Goal: Task Accomplishment & Management: Manage account settings

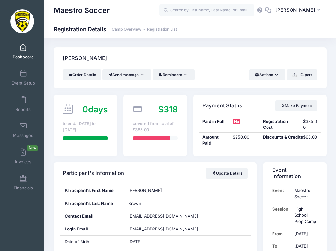
click at [97, 119] on div "0 days to end. Aug 11th to Aug 15th" at bounding box center [85, 126] width 63 height 62
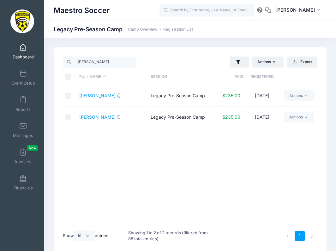
select select "10"
click at [21, 54] on span "Dashboard" at bounding box center [23, 56] width 21 height 5
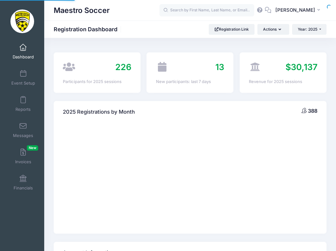
select select
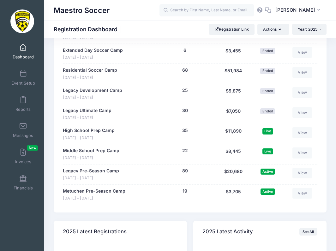
scroll to position [611, 0]
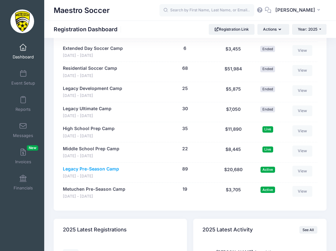
click at [88, 167] on link "Legacy Pre-Season Camp" at bounding box center [91, 169] width 56 height 7
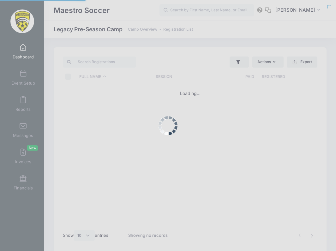
select select "10"
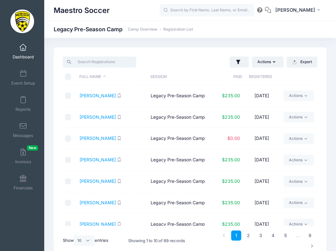
click at [125, 62] on input "search" at bounding box center [99, 61] width 73 height 11
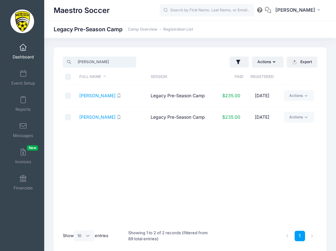
type input "Logan"
drag, startPoint x: 125, startPoint y: 62, endPoint x: 98, endPoint y: 119, distance: 62.4
click at [98, 119] on link "Shrestha, Logan" at bounding box center [97, 116] width 36 height 5
click at [22, 54] on span "Dashboard" at bounding box center [23, 56] width 21 height 5
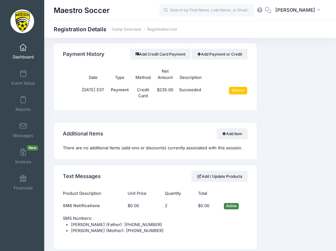
scroll to position [395, 0]
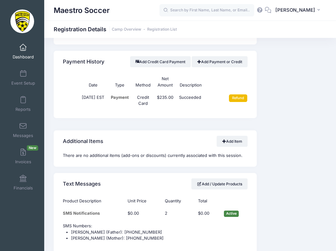
click at [236, 94] on input "Refund" at bounding box center [238, 98] width 19 height 8
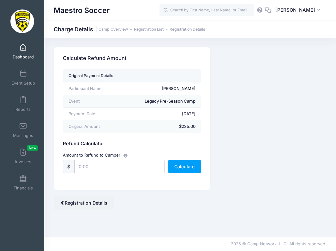
click at [106, 164] on input "text" at bounding box center [119, 167] width 91 height 14
type input "2"
type input "118"
click at [187, 168] on button "Calculate" at bounding box center [184, 167] width 33 height 14
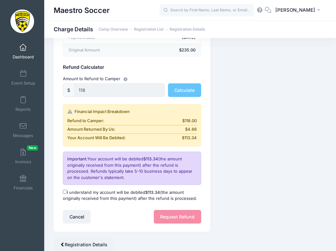
scroll to position [92, 0]
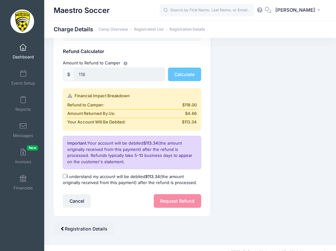
click at [65, 175] on input "I understand my account will be debited $113.34 (the amount originally received…" at bounding box center [65, 176] width 4 height 4
checkbox input "true"
click at [182, 198] on button "Request Refund" at bounding box center [177, 201] width 47 height 14
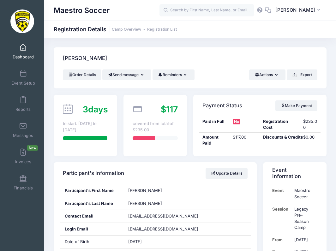
click at [20, 54] on span "Dashboard" at bounding box center [23, 56] width 21 height 5
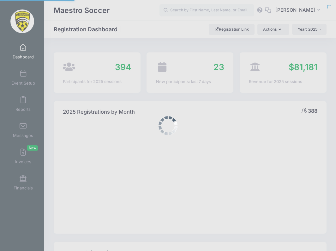
select select
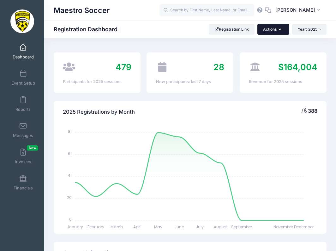
click at [269, 29] on button "Actions" at bounding box center [273, 29] width 32 height 11
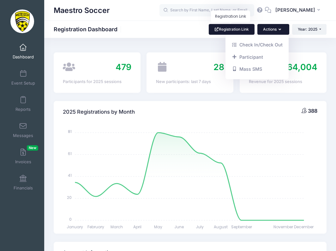
click at [239, 29] on link "Registration Link" at bounding box center [232, 29] width 46 height 11
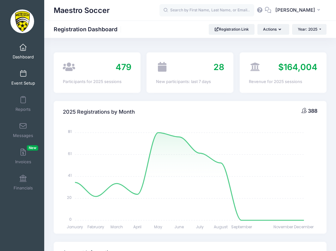
click at [17, 77] on link "Event Setup" at bounding box center [23, 78] width 30 height 22
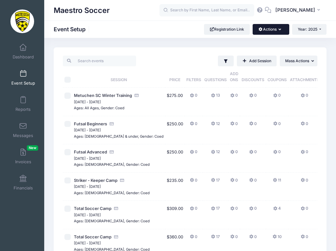
click at [270, 29] on button "Actions" at bounding box center [270, 29] width 36 height 11
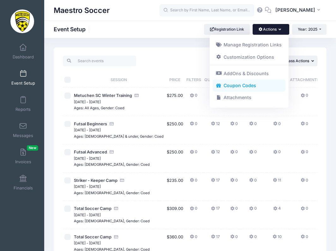
click at [240, 83] on link "Coupon Codes" at bounding box center [249, 86] width 73 height 12
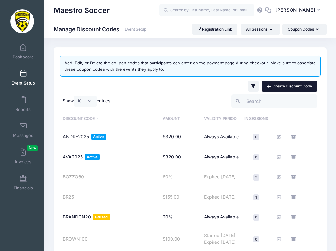
click at [282, 87] on link "Create Discount Code" at bounding box center [290, 86] width 56 height 11
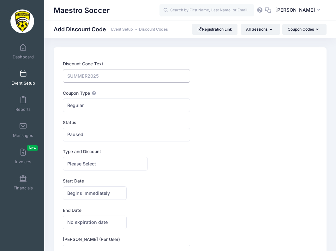
click at [118, 76] on input "Discount Code Text" at bounding box center [126, 76] width 127 height 14
type input "LOGANCR2026"
click at [235, 96] on div "Coupon Type Regular Conditional Regular These coupons will automatically apply …" at bounding box center [190, 101] width 254 height 22
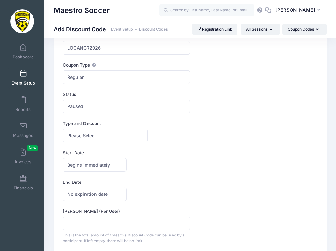
scroll to position [32, 0]
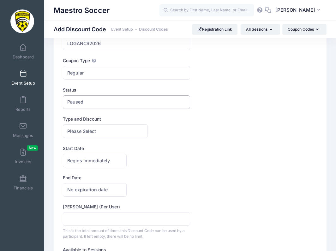
click at [122, 103] on span "Paused" at bounding box center [126, 102] width 127 height 14
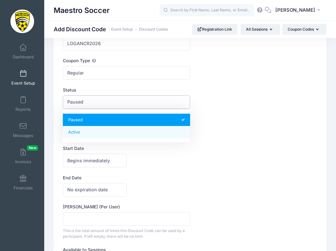
select select "1"
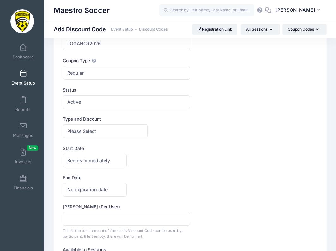
click at [150, 162] on div "Begins immediately Begins on Begins immediately America/New York America/Los An…" at bounding box center [190, 161] width 254 height 14
click at [97, 162] on span "Begins immediately" at bounding box center [88, 160] width 43 height 7
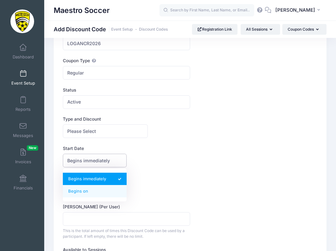
select select "1"
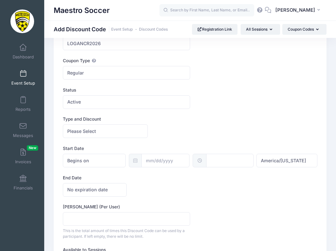
click at [140, 165] on span at bounding box center [135, 161] width 13 height 14
click at [149, 162] on input "text" at bounding box center [165, 161] width 48 height 14
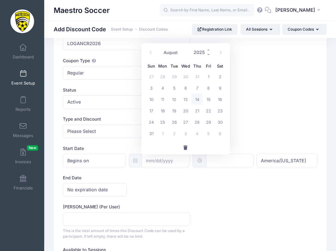
click at [200, 55] on input "2025" at bounding box center [200, 52] width 21 height 9
click at [208, 56] on span at bounding box center [208, 54] width 4 height 5
click at [208, 50] on span at bounding box center [208, 50] width 4 height 5
type input "2026"
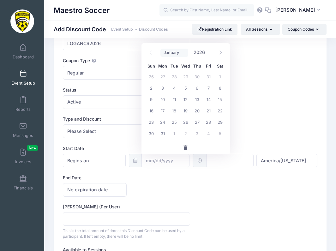
select select "0"
click at [196, 78] on span "1" at bounding box center [196, 76] width 11 height 11
type input "01/01/2026"
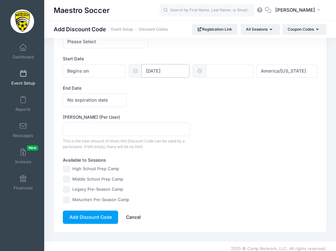
scroll to position [121, 0]
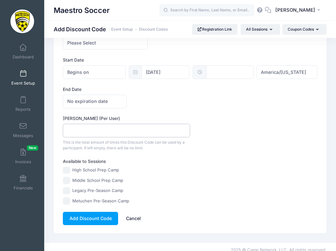
click at [100, 133] on input "Max Usage (Per User)" at bounding box center [126, 131] width 127 height 14
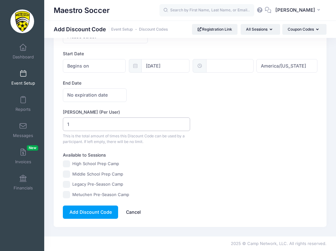
scroll to position [129, 0]
type input "1"
click at [99, 213] on button "Add Discount Code" at bounding box center [90, 212] width 55 height 14
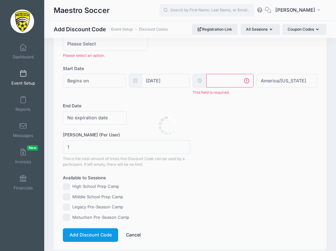
scroll to position [117, 0]
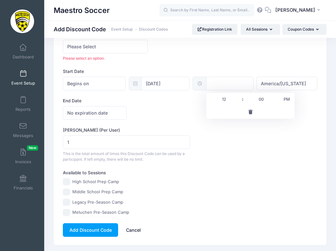
click at [234, 83] on input "text" at bounding box center [229, 84] width 47 height 14
type input "12:00"
click at [225, 147] on div "Max Usage (Per User) 1 This is the total amount of times this Discount Code can…" at bounding box center [190, 145] width 254 height 36
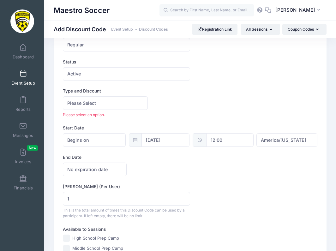
scroll to position [57, 0]
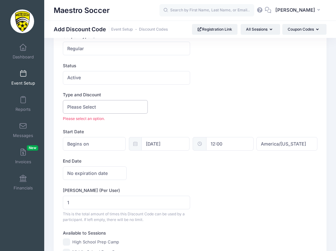
click at [91, 110] on span "Please Select" at bounding box center [81, 106] width 29 height 7
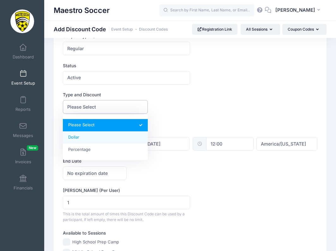
select select "1"
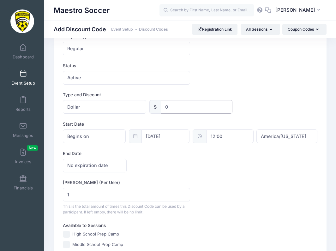
click at [177, 109] on input "0" at bounding box center [197, 107] width 72 height 14
type input "117"
click at [220, 181] on div "Max Usage (Per User) 1 This is the total amount of times this Discount Code can…" at bounding box center [190, 197] width 254 height 36
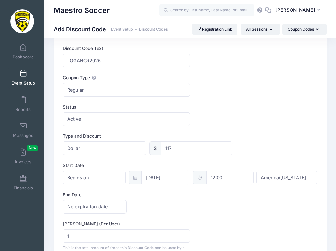
scroll to position [12, 0]
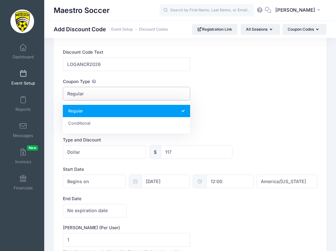
click at [117, 97] on span "Regular" at bounding box center [126, 94] width 127 height 14
click at [228, 108] on div "Status Paused Active Active" at bounding box center [190, 119] width 254 height 22
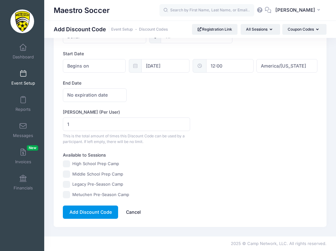
scroll to position [129, 0]
click at [84, 210] on button "Add Discount Code" at bounding box center [90, 212] width 55 height 14
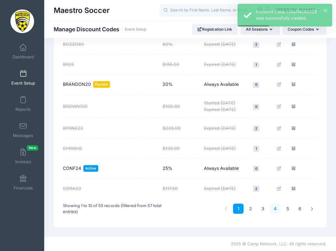
click at [273, 209] on link "4" at bounding box center [275, 208] width 10 height 10
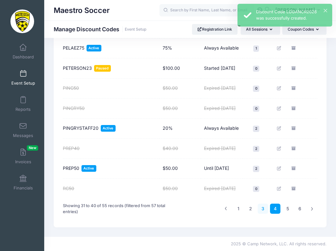
click at [264, 209] on link "3" at bounding box center [262, 208] width 10 height 10
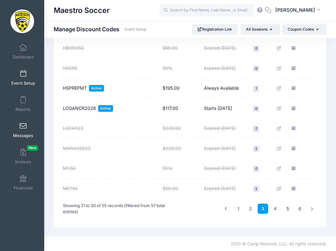
click at [22, 130] on link "Messages" at bounding box center [23, 130] width 30 height 22
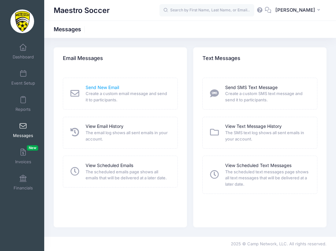
click at [111, 90] on link "Send New Email" at bounding box center [101, 87] width 33 height 7
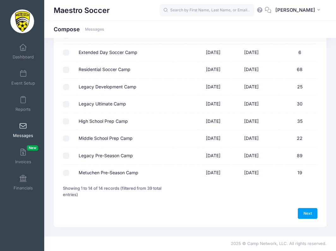
scroll to position [162, 0]
click at [110, 157] on label "Legacy Pre-Season Camp" at bounding box center [106, 156] width 54 height 7
click at [69, 157] on input "Legacy Pre-Season Camp" at bounding box center [66, 156] width 6 height 6
checkbox input "true"
click at [309, 212] on link "Next" at bounding box center [307, 213] width 20 height 11
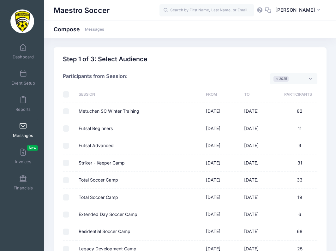
select select "50"
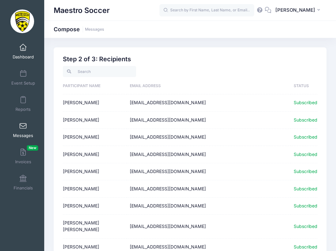
click at [21, 54] on span "Dashboard" at bounding box center [23, 56] width 21 height 5
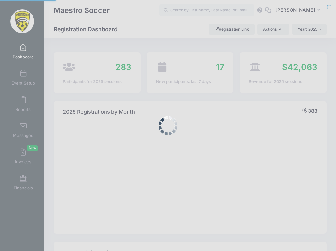
select select
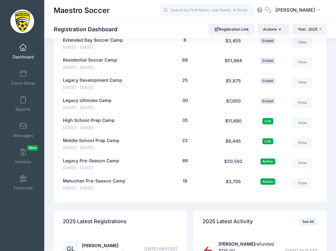
scroll to position [651, 0]
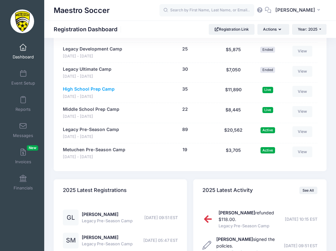
click at [90, 86] on link "High School Prep Camp" at bounding box center [89, 89] width 52 height 7
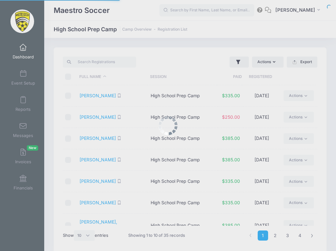
select select "10"
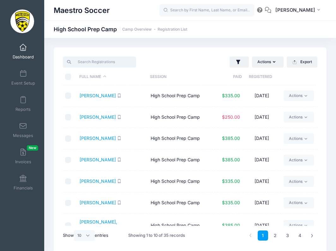
click at [113, 60] on input "search" at bounding box center [99, 61] width 73 height 11
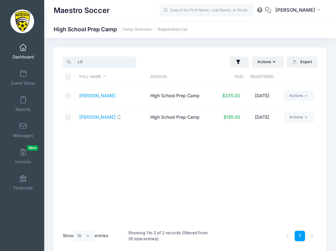
type input "L"
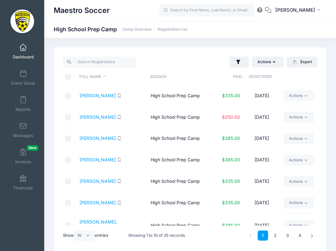
click at [28, 55] on span "Dashboard" at bounding box center [23, 56] width 21 height 5
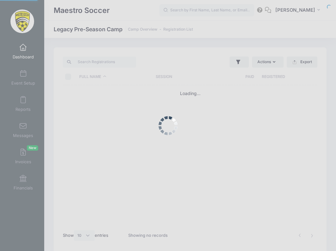
select select "10"
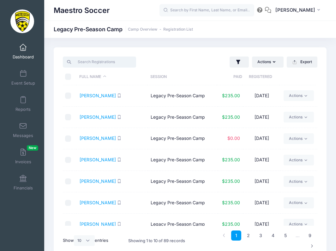
click at [97, 61] on input "search" at bounding box center [99, 61] width 73 height 11
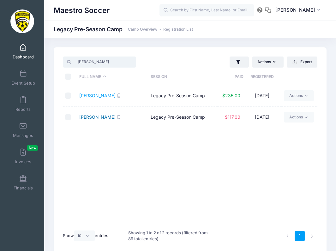
type input "[PERSON_NAME]"
click at [88, 118] on link "[PERSON_NAME]" at bounding box center [97, 116] width 36 height 5
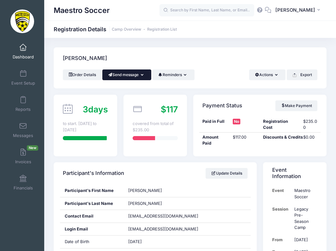
click at [124, 71] on button "Send message" at bounding box center [126, 74] width 49 height 11
click at [132, 89] on link "Send Email" at bounding box center [131, 90] width 38 height 12
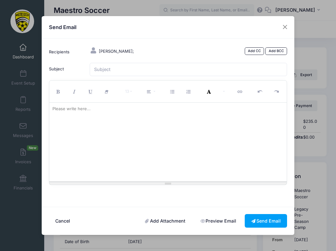
click at [99, 141] on div at bounding box center [168, 142] width 238 height 79
paste div
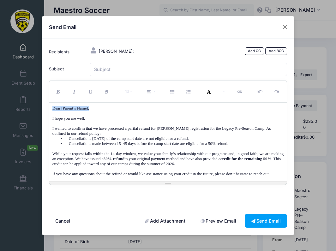
drag, startPoint x: 92, startPoint y: 111, endPoint x: 64, endPoint y: 109, distance: 27.6
click at [64, 109] on div "Dear [Parent’s Name], I hope you are well. I wanted to confirm that we have pro…" at bounding box center [168, 142] width 238 height 79
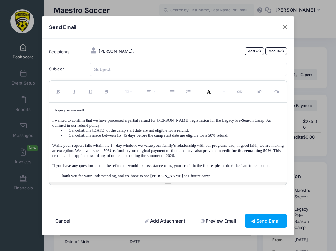
scroll to position [9, 0]
click at [260, 156] on p "While your request falls within the 14-day window, we value your family’s relat…" at bounding box center [167, 150] width 231 height 15
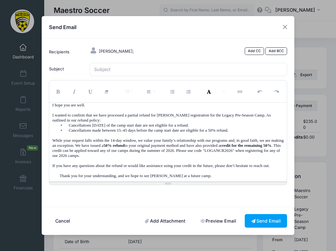
scroll to position [13, 0]
click at [60, 178] on p "Thank you for your understanding, and we hope to see Logan at a future camp." at bounding box center [172, 175] width 224 height 5
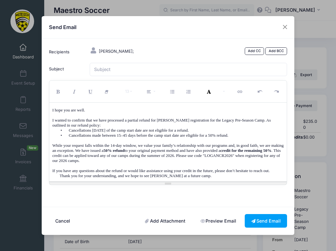
scroll to position [4, 0]
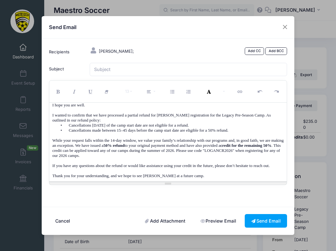
click at [205, 178] on p "Thank you for your understanding, and we hope to see Logan at a future camp." at bounding box center [167, 175] width 231 height 5
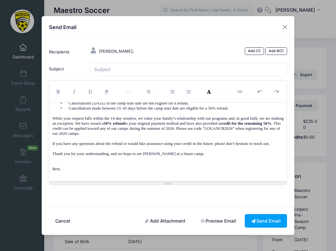
scroll to position [40, 0]
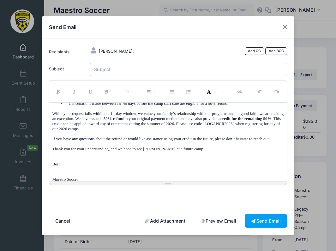
click at [144, 72] on input "Subject" at bounding box center [188, 70] width 197 height 14
type input "L"
type input "Legacy Pre-Season Camp Refund - Logan Shrestha"
click at [274, 55] on link "Add BCC" at bounding box center [276, 51] width 22 height 8
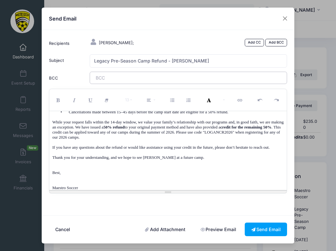
click at [137, 82] on tags "​" at bounding box center [188, 78] width 197 height 12
click at [206, 165] on p at bounding box center [167, 162] width 231 height 5
drag, startPoint x: 93, startPoint y: 137, endPoint x: 65, endPoint y: 136, distance: 28.1
click at [65, 136] on p "While your request falls within the 14-day window, we value your family’s relat…" at bounding box center [167, 130] width 231 height 20
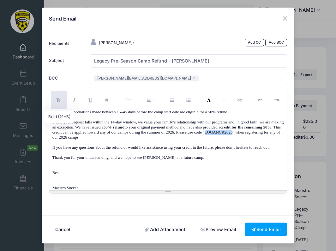
click at [60, 107] on button "Bold (⌘+B)" at bounding box center [59, 100] width 16 height 19
click at [203, 150] on p "If you have any questions about the refund or would like assistance using your …" at bounding box center [167, 147] width 231 height 5
click at [208, 160] on p "Thank you for your understanding, and we hope to see Logan at a future camp." at bounding box center [167, 157] width 231 height 5
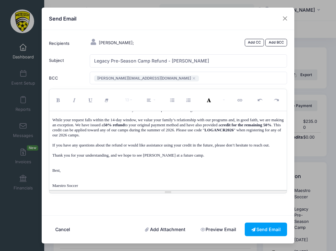
scroll to position [42, 0]
click at [272, 46] on link "Add BCC" at bounding box center [276, 43] width 22 height 8
click at [202, 80] on span at bounding box center [219, 77] width 35 height 5
click at [230, 153] on p at bounding box center [167, 150] width 231 height 5
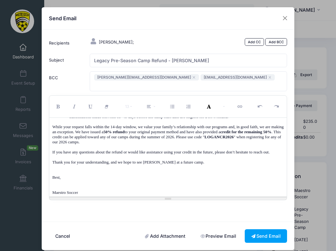
scroll to position [0, 0]
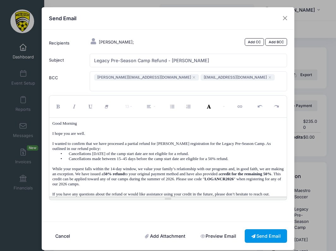
click at [265, 229] on button "Send Email" at bounding box center [265, 236] width 42 height 14
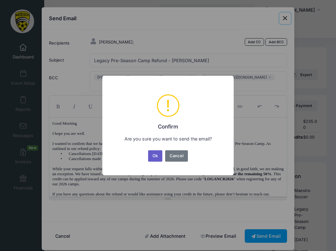
click at [157, 156] on button "Ok" at bounding box center [155, 155] width 15 height 11
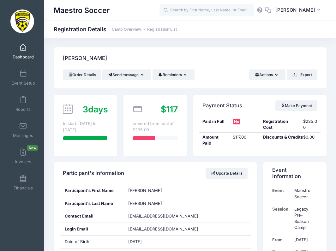
click at [21, 54] on span "Dashboard" at bounding box center [23, 56] width 21 height 5
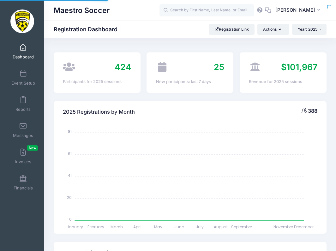
select select
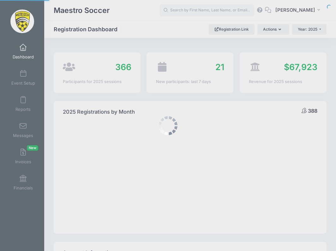
select select
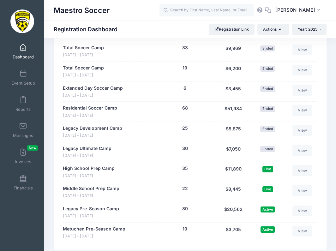
scroll to position [586, 0]
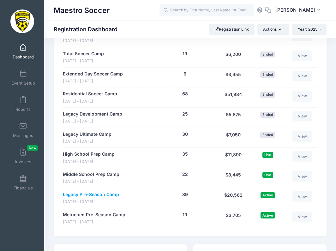
click at [112, 191] on link "Legacy Pre-Season Camp" at bounding box center [91, 194] width 56 height 7
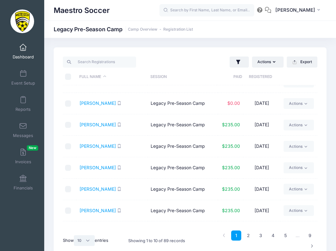
scroll to position [40, 0]
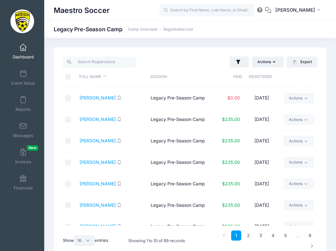
select select "-1"
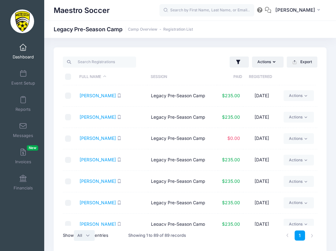
scroll to position [0, 0]
click at [97, 138] on link "[PERSON_NAME]" at bounding box center [98, 137] width 36 height 5
click at [18, 54] on span "Dashboard" at bounding box center [23, 56] width 21 height 5
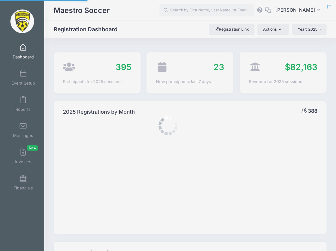
select select
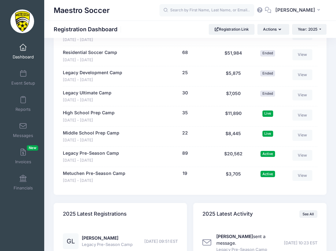
scroll to position [622, 0]
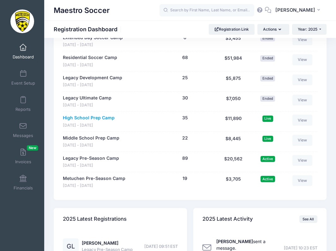
click at [103, 115] on link "High School Prep Camp" at bounding box center [89, 118] width 52 height 7
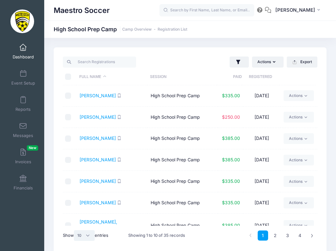
select select "-1"
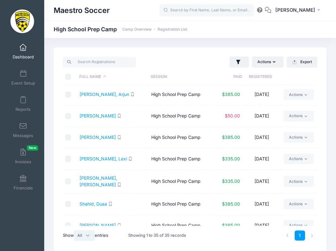
scroll to position [436, 0]
click at [97, 113] on link "[PERSON_NAME]" at bounding box center [98, 115] width 36 height 5
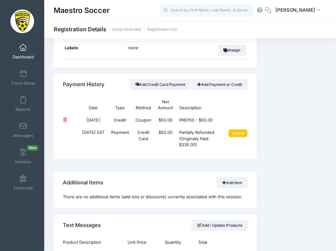
scroll to position [385, 0]
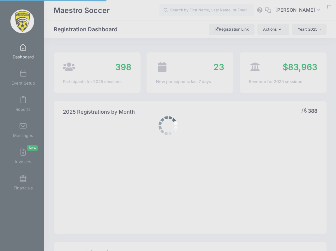
select select
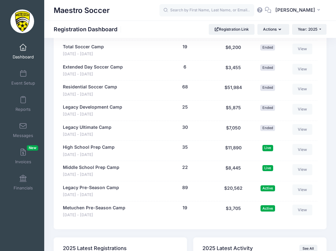
scroll to position [596, 0]
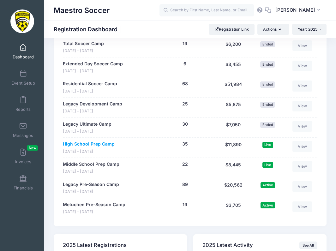
click at [99, 141] on link "High School Prep Camp" at bounding box center [89, 144] width 52 height 7
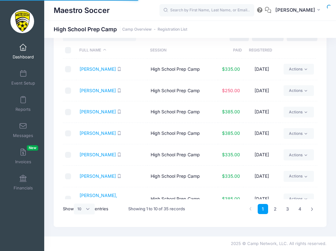
scroll to position [27, 0]
select select "-1"
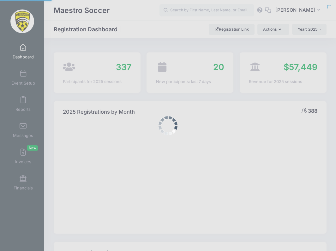
select select
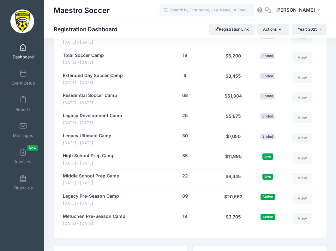
scroll to position [585, 0]
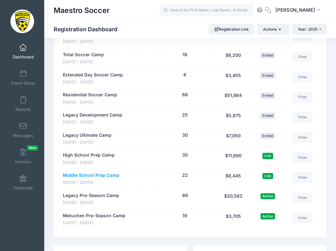
click at [91, 173] on link "Middle School Prep Camp" at bounding box center [91, 175] width 56 height 7
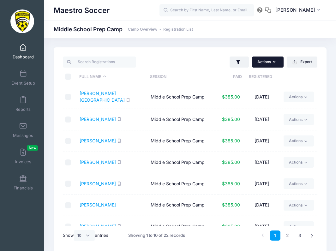
click at [267, 63] on button "Actions" at bounding box center [268, 61] width 32 height 11
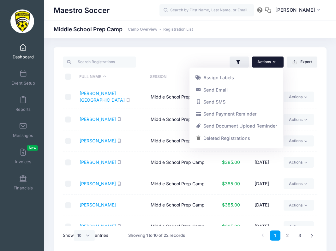
click at [198, 58] on div "Actions Assign Labels Send Email Send SMS Send Payment Reminder Send Document U…" at bounding box center [255, 62] width 130 height 13
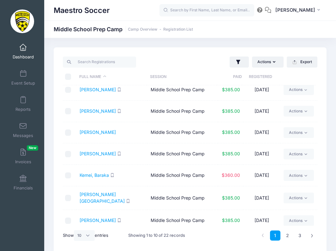
scroll to position [72, 0]
select select "-1"
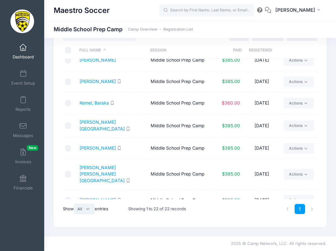
scroll to position [117, 0]
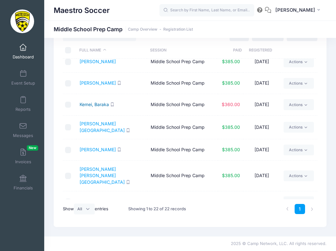
click at [101, 103] on link "Kemei, Baraka" at bounding box center [94, 104] width 29 height 5
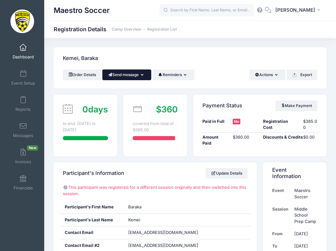
click at [131, 73] on button "Send message" at bounding box center [126, 74] width 49 height 11
click at [131, 88] on link "Send Email" at bounding box center [131, 90] width 38 height 12
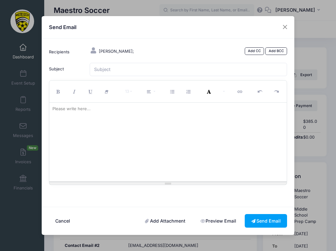
click at [116, 120] on div at bounding box center [168, 142] width 238 height 79
click at [250, 137] on div at bounding box center [168, 142] width 238 height 79
paste div
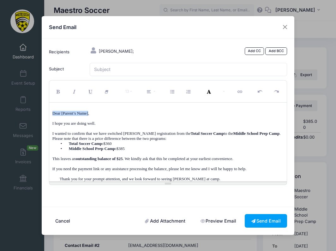
drag, startPoint x: 91, startPoint y: 117, endPoint x: 51, endPoint y: 115, distance: 39.8
click at [51, 115] on div "Dear [Parent’s Name], I hope you are doing well. I wanted to confirm that we ha…" at bounding box center [168, 142] width 238 height 79
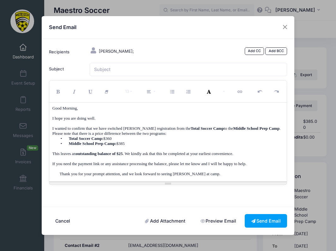
click at [125, 121] on p "I hope you are doing well." at bounding box center [167, 118] width 231 height 5
click at [113, 131] on p "I wanted to confirm that we have switched Baraka’s registration from the Total …" at bounding box center [167, 131] width 231 height 10
click at [61, 175] on p "Thank you for your prompt attention, and we look forward to seeing Baraka at ca…" at bounding box center [172, 173] width 224 height 5
drag, startPoint x: 206, startPoint y: 173, endPoint x: 122, endPoint y: 174, distance: 83.6
click at [122, 174] on span "Thank you for your prompt attention, and we look forward to seeing Baraka at ca…" at bounding box center [132, 173] width 161 height 5
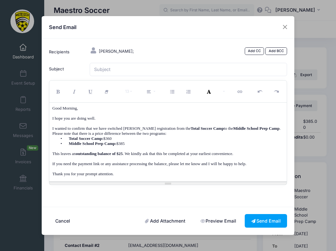
click at [103, 131] on p "I wanted to confirm that we have switched Baraka’s registration from the Total …" at bounding box center [167, 131] width 231 height 10
click at [99, 130] on p "I wanted to confirm that we have switched Baraka’s registration from the Total …" at bounding box center [167, 131] width 231 height 10
click at [125, 175] on p "Thank you for your prompt attention." at bounding box center [167, 173] width 231 height 5
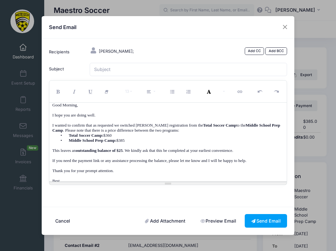
scroll to position [13, 0]
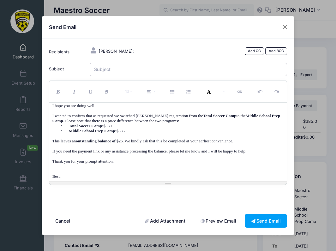
click at [116, 72] on input "Subject" at bounding box center [188, 70] width 197 height 14
click at [95, 74] on input "Outstanding Balance - Baraka Kemei" at bounding box center [188, 70] width 197 height 14
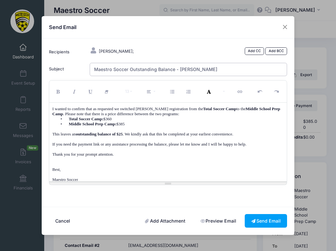
scroll to position [19, 0]
type input "Maestro Soccer Outstanding Balance - Baraka Kemei"
click at [260, 217] on button "Send Email" at bounding box center [265, 221] width 42 height 14
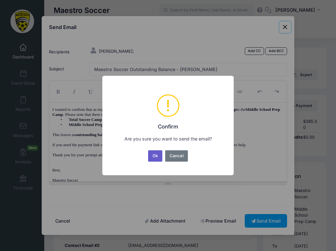
click at [157, 158] on button "Ok" at bounding box center [155, 155] width 15 height 11
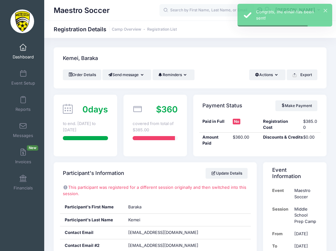
click at [22, 54] on span "Dashboard" at bounding box center [23, 56] width 21 height 5
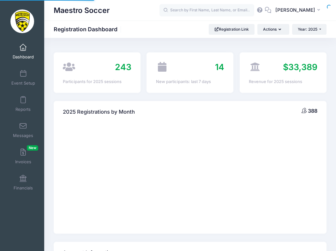
select select
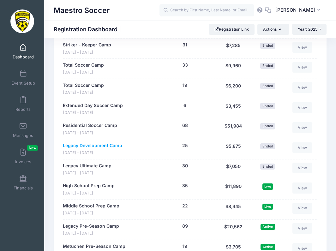
scroll to position [554, 0]
click at [93, 182] on link "High School Prep Camp" at bounding box center [89, 185] width 52 height 7
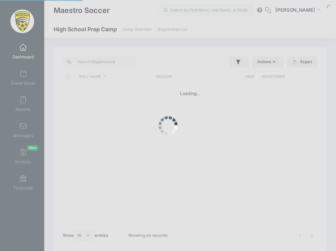
select select "10"
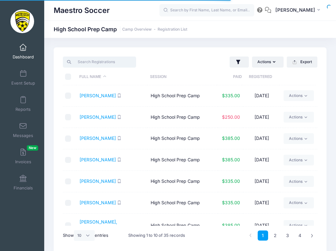
click at [98, 63] on input "search" at bounding box center [99, 61] width 73 height 11
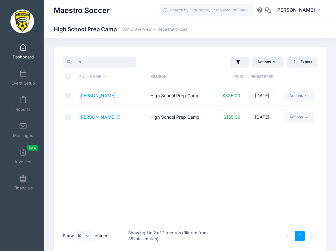
type input "l"
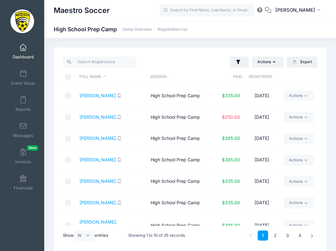
click at [25, 55] on span "Dashboard" at bounding box center [23, 56] width 21 height 5
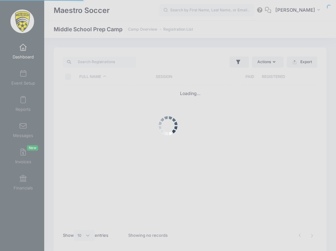
select select "10"
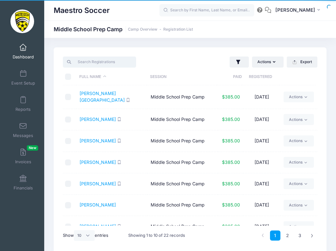
click at [96, 64] on input "search" at bounding box center [99, 61] width 73 height 11
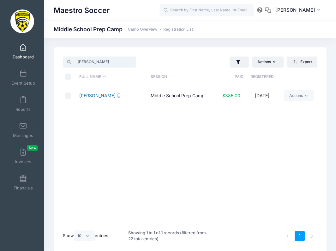
type input "Logan"
click at [97, 95] on link "Shrestha, Logan" at bounding box center [97, 95] width 36 height 5
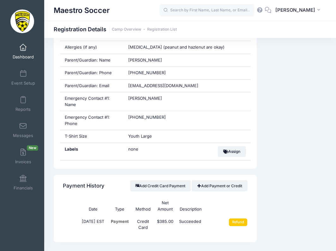
scroll to position [330, 0]
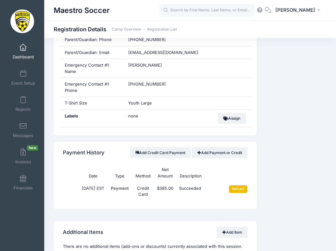
click at [239, 186] on input "Refund" at bounding box center [238, 189] width 19 height 8
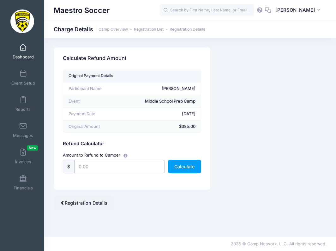
click at [115, 169] on input "text" at bounding box center [119, 167] width 91 height 14
type input "193"
click at [187, 165] on button "Calculate" at bounding box center [184, 167] width 33 height 14
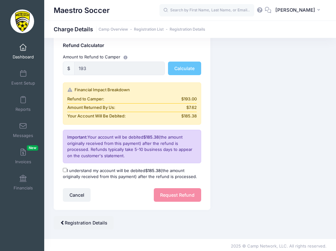
scroll to position [98, 0]
click at [64, 170] on input "I understand my account will be debited $185.38 (the amount originally received…" at bounding box center [65, 170] width 4 height 4
checkbox input "true"
click at [162, 192] on button "Request Refund" at bounding box center [177, 195] width 47 height 14
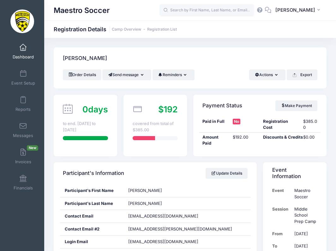
click at [19, 54] on span "Dashboard" at bounding box center [23, 56] width 21 height 5
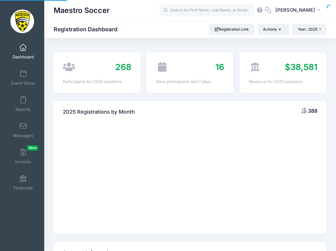
select select
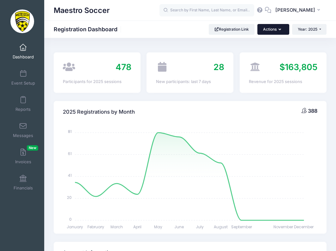
click at [271, 30] on button "Actions" at bounding box center [273, 29] width 32 height 11
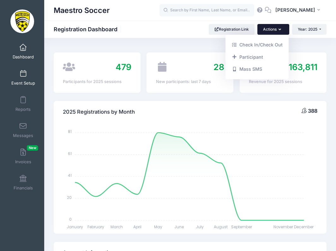
click at [23, 71] on span at bounding box center [23, 73] width 0 height 7
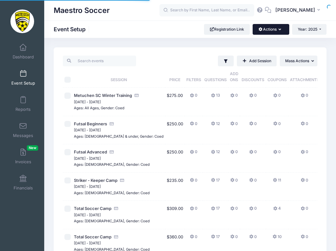
click at [273, 28] on button "Actions" at bounding box center [270, 29] width 36 height 11
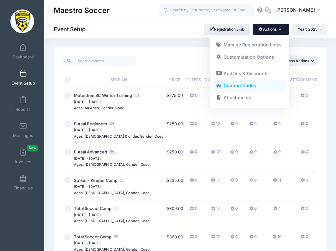
click at [251, 85] on link "Coupon Codes" at bounding box center [249, 86] width 73 height 12
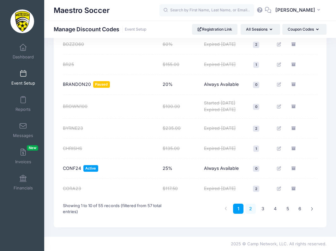
click at [252, 209] on link "2" at bounding box center [250, 208] width 10 height 10
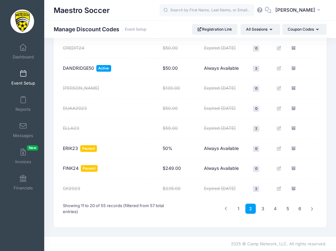
scroll to position [144, 0]
click at [263, 208] on link "3" at bounding box center [262, 208] width 10 height 10
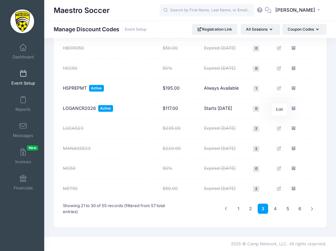
click at [280, 107] on icon "Edit" at bounding box center [279, 108] width 5 height 4
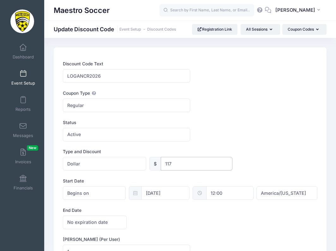
click at [191, 169] on input "117" at bounding box center [197, 164] width 72 height 14
type input "1"
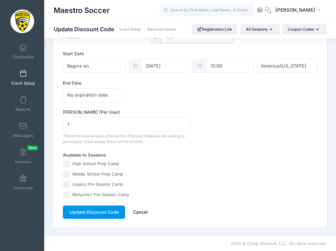
scroll to position [129, 0]
type input "309"
click at [103, 214] on button "Update Discount Code" at bounding box center [94, 212] width 62 height 14
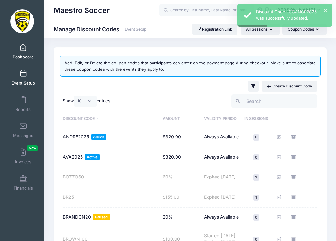
click at [20, 56] on span "Dashboard" at bounding box center [23, 56] width 21 height 5
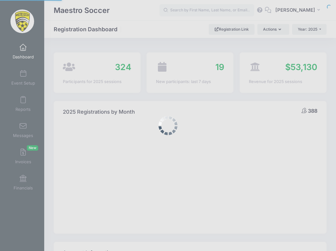
select select
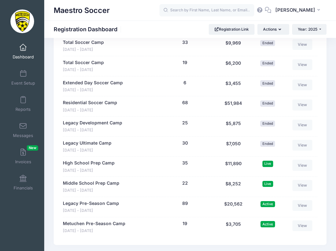
scroll to position [610, 0]
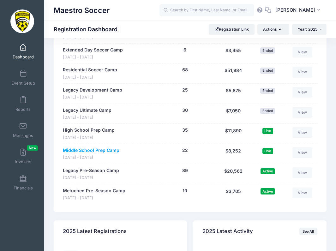
click at [99, 147] on link "Middle School Prep Camp" at bounding box center [91, 150] width 56 height 7
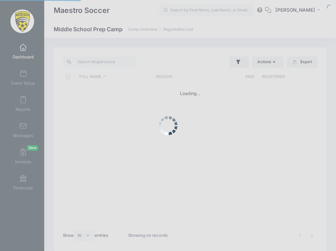
select select "10"
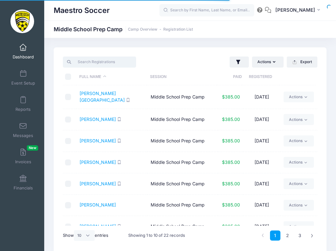
click at [111, 63] on input "search" at bounding box center [99, 61] width 73 height 11
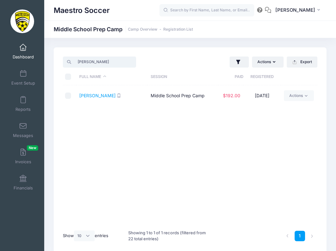
type input "Logan"
drag, startPoint x: 111, startPoint y: 63, endPoint x: 103, endPoint y: 96, distance: 33.1
click at [103, 96] on link "Shrestha, Logan" at bounding box center [97, 95] width 36 height 5
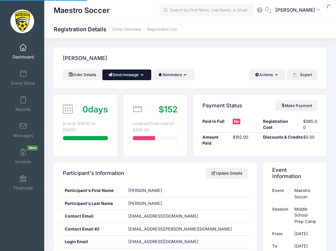
click at [129, 72] on button "Send message" at bounding box center [126, 74] width 49 height 11
click at [129, 93] on link "Send Email" at bounding box center [131, 90] width 38 height 12
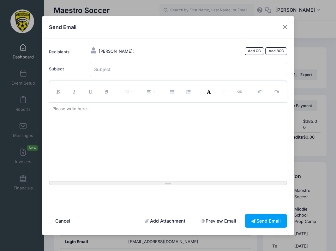
click at [125, 132] on div at bounding box center [168, 142] width 238 height 79
click at [262, 127] on div at bounding box center [168, 142] width 238 height 79
paste div
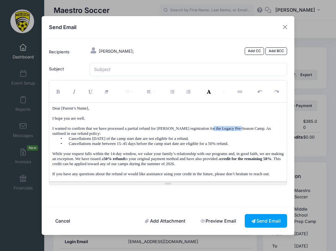
drag, startPoint x: 254, startPoint y: 130, endPoint x: 219, endPoint y: 131, distance: 35.0
click at [219, 131] on p "I wanted to confirm that we have processed a partial refund for Logan’s registr…" at bounding box center [167, 131] width 231 height 10
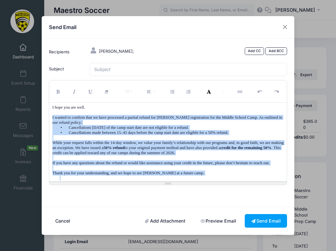
scroll to position [13, 0]
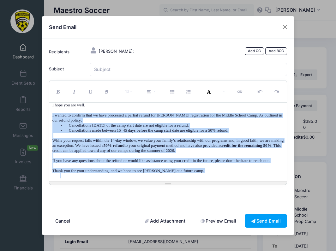
drag, startPoint x: 52, startPoint y: 117, endPoint x: 233, endPoint y: 204, distance: 200.8
click at [233, 204] on div "Send Email Recipients Shrestha, Logan; Add CC Add BCC CC" at bounding box center [168, 125] width 252 height 219
click at [227, 178] on p at bounding box center [172, 175] width 224 height 5
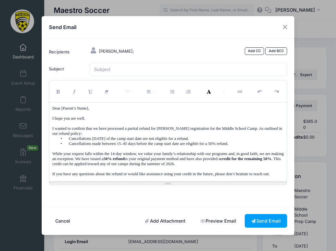
scroll to position [0, 0]
click at [114, 121] on p "I hope you are well." at bounding box center [167, 118] width 231 height 5
click at [261, 145] on p "• Cancellations made between 15–45 days before the camp start date are eligible…" at bounding box center [167, 143] width 231 height 5
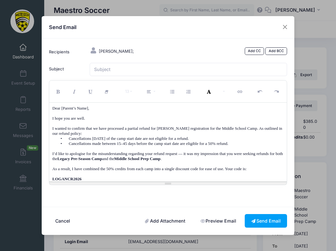
scroll to position [19, 0]
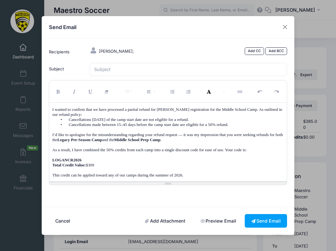
click at [196, 134] on p "I’d like to apologise for the misunderstanding regarding your refund request — …" at bounding box center [167, 137] width 231 height 10
click at [86, 135] on p "I’d like to apologies for the misunderstanding regarding your refund request, i…" at bounding box center [167, 137] width 231 height 10
click at [129, 165] on p "Total Credit Value: $309" at bounding box center [167, 164] width 231 height 5
drag, startPoint x: 192, startPoint y: 135, endPoint x: 244, endPoint y: 135, distance: 51.7
click at [244, 135] on p "I’d like to apologize for the misunderstanding regarding your refund request, i…" at bounding box center [167, 137] width 231 height 10
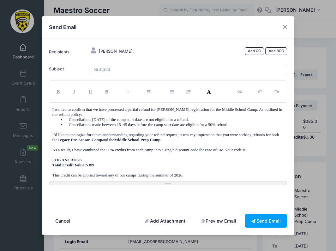
click at [229, 141] on p "I’d like to apologize for the misunderstanding regarding your refund request, i…" at bounding box center [167, 137] width 231 height 10
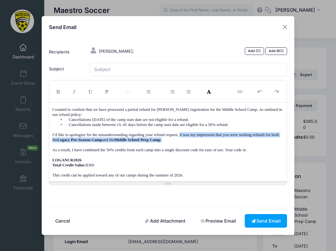
drag, startPoint x: 193, startPoint y: 135, endPoint x: 215, endPoint y: 140, distance: 23.3
click at [215, 140] on p "I’d like to apologize for the misunderstanding regarding your refund request, i…" at bounding box center [167, 137] width 231 height 10
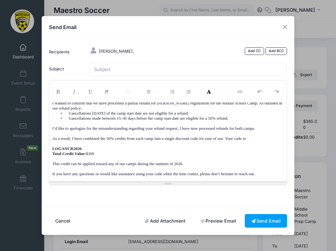
scroll to position [32, 0]
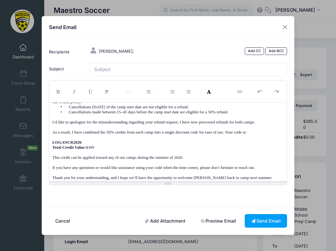
click at [89, 140] on p "LOGANCR2026" at bounding box center [167, 142] width 231 height 5
click at [104, 130] on p "As a result, I have combined the 50% credits from each camp into a single disco…" at bounding box center [167, 132] width 231 height 5
click at [165, 132] on p "As a result, I have combined the 50% credits from each camp into a single disco…" at bounding box center [167, 132] width 231 height 5
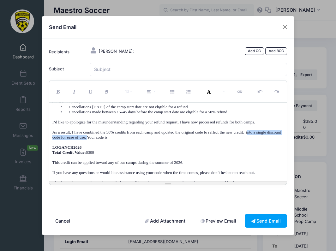
drag, startPoint x: 121, startPoint y: 137, endPoint x: 270, endPoint y: 132, distance: 149.3
click at [270, 132] on p "As a result, I have combined the 50% credits from each camp and updated the ori…" at bounding box center [167, 135] width 231 height 10
click at [83, 146] on p "LOGANCR2026" at bounding box center [167, 147] width 231 height 5
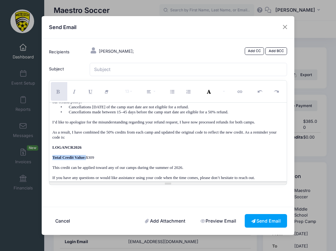
drag, startPoint x: 88, startPoint y: 157, endPoint x: 52, endPoint y: 156, distance: 35.7
click at [52, 156] on p "Total Credit Value: $309" at bounding box center [167, 157] width 231 height 5
click at [58, 99] on button "Bold (⌘+B)" at bounding box center [59, 91] width 16 height 19
click at [99, 155] on p "Total Credit Value: $309" at bounding box center [167, 157] width 231 height 5
drag, startPoint x: 98, startPoint y: 157, endPoint x: 87, endPoint y: 156, distance: 11.1
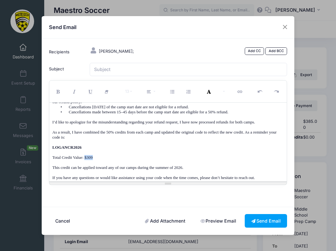
click at [87, 156] on p "Total Credit Value: $309" at bounding box center [167, 157] width 231 height 5
click at [59, 92] on icon "Bold (⌘+B)" at bounding box center [59, 92] width 6 height 0
click at [117, 152] on p at bounding box center [167, 152] width 231 height 5
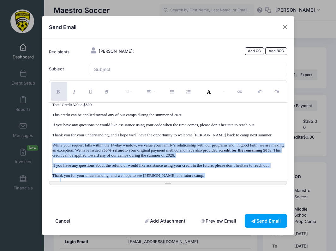
scroll to position [85, 0]
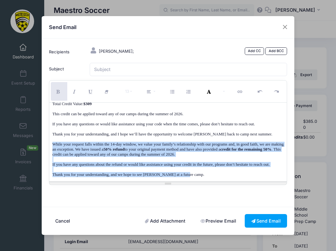
drag, startPoint x: 53, startPoint y: 141, endPoint x: 213, endPoint y: 176, distance: 163.7
click at [213, 176] on div "Dear [Parent’s Name], I hope you are well. I wanted to confirm that we have pro…" at bounding box center [168, 142] width 238 height 79
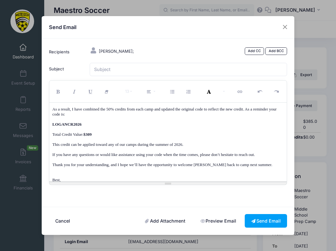
scroll to position [59, 0]
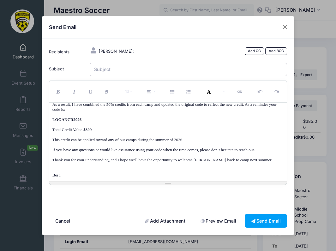
click at [140, 75] on input "Subject" at bounding box center [188, 70] width 197 height 14
type input "Credit Confirmation - Logan Shrestha"
click at [131, 127] on p "Total Credit Value: $309" at bounding box center [167, 129] width 231 height 5
click at [277, 55] on link "Add BCC" at bounding box center [276, 51] width 22 height 8
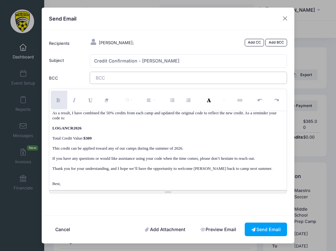
click at [125, 80] on span at bounding box center [113, 77] width 35 height 5
click at [124, 131] on p at bounding box center [167, 133] width 231 height 5
click at [157, 84] on tags "jim@maestrosoccer.com ​" at bounding box center [188, 78] width 197 height 12
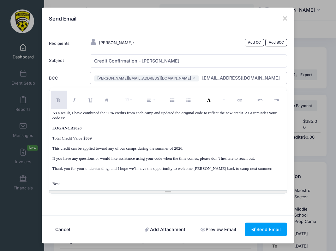
click at [141, 133] on p at bounding box center [167, 133] width 231 height 5
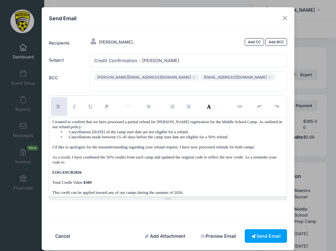
scroll to position [0, 0]
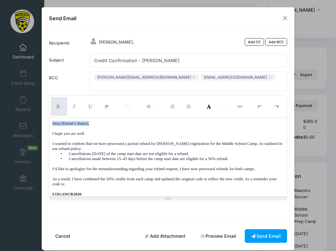
drag, startPoint x: 92, startPoint y: 120, endPoint x: 44, endPoint y: 118, distance: 48.3
click at [44, 118] on div "Recipients Shrestha, Logan; Add CC Add BCC" at bounding box center [168, 126] width 252 height 192
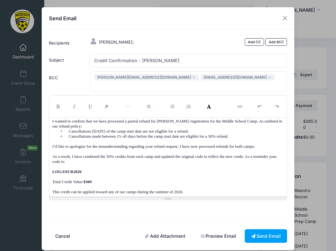
scroll to position [39, 0]
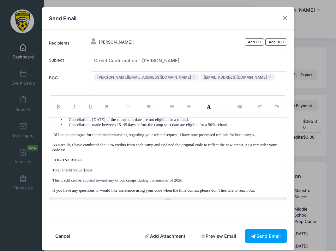
click at [53, 142] on p "As a result, I have combined the 50% credits from each camp and updated the ori…" at bounding box center [167, 147] width 231 height 10
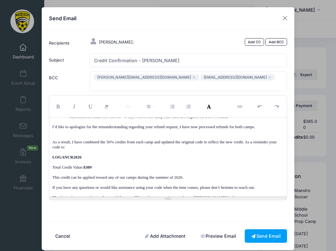
scroll to position [47, 0]
click at [53, 174] on p "This credit can be applied toward any of our camps during the summer of 2026." at bounding box center [167, 176] width 231 height 5
click at [51, 177] on div "Good morning, I hope you are well. I wanted to confirm that we have processed a…" at bounding box center [168, 157] width 238 height 79
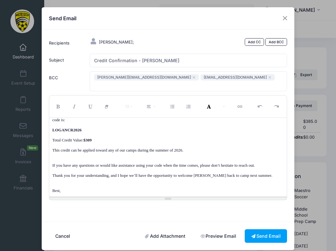
scroll to position [75, 0]
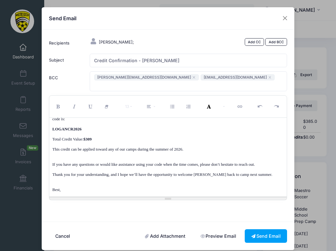
click at [52, 165] on div "Good morning, I hope you are well. I wanted to confirm that we have processed a…" at bounding box center [168, 157] width 238 height 79
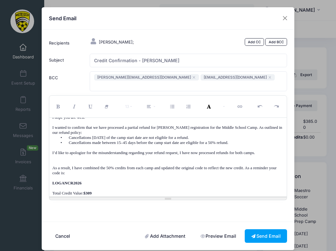
scroll to position [0, 0]
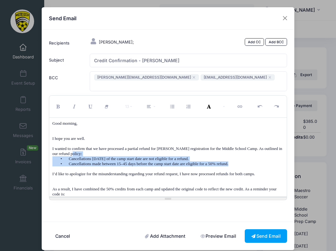
drag, startPoint x: 251, startPoint y: 157, endPoint x: 100, endPoint y: 150, distance: 151.6
click at [100, 150] on div "Good morning, I hope you are well. I wanted to confirm that we have processed a…" at bounding box center [168, 157] width 238 height 79
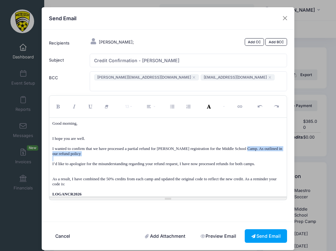
drag, startPoint x: 91, startPoint y: 151, endPoint x: 259, endPoint y: 142, distance: 168.4
click at [260, 142] on div "Good morning, I hope you are well. I wanted to confirm that we have processed a…" at bounding box center [168, 157] width 238 height 79
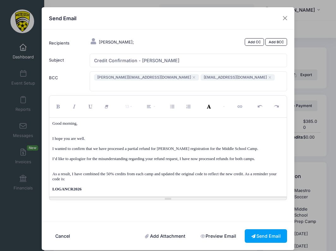
click at [59, 166] on p at bounding box center [167, 168] width 231 height 5
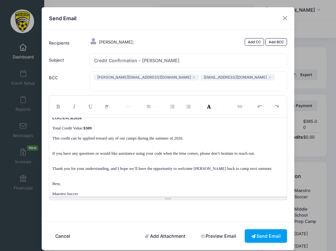
scroll to position [66, 0]
click at [67, 176] on p at bounding box center [167, 178] width 231 height 5
click at [221, 229] on link "Preview Email" at bounding box center [218, 236] width 49 height 14
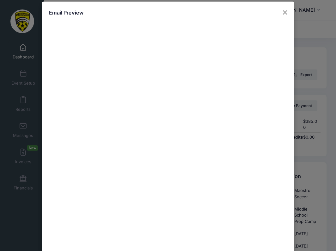
scroll to position [0, 0]
click at [285, 9] on button "Close" at bounding box center [284, 12] width 11 height 11
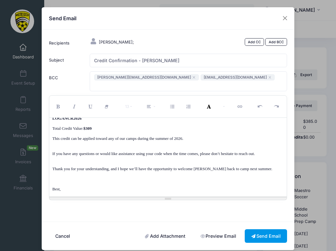
click at [261, 229] on button "Send Email" at bounding box center [265, 236] width 42 height 14
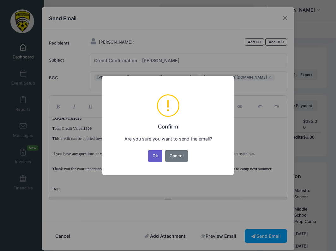
click at [156, 158] on button "Ok" at bounding box center [155, 155] width 15 height 11
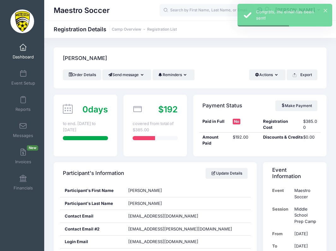
click at [20, 54] on span "Dashboard" at bounding box center [23, 56] width 21 height 5
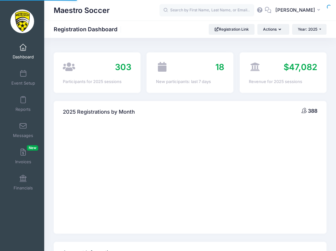
select select
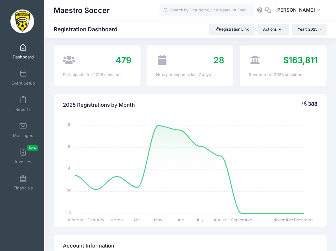
scroll to position [9, 0]
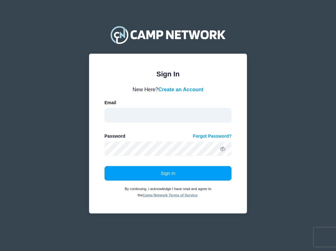
type input "[EMAIL_ADDRESS][DOMAIN_NAME]"
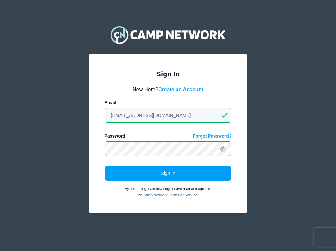
click at [168, 173] on button "Sign In" at bounding box center [167, 173] width 127 height 15
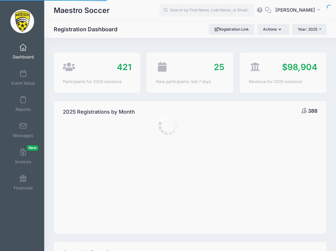
select select
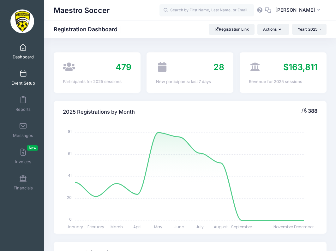
click at [23, 75] on span at bounding box center [23, 73] width 0 height 7
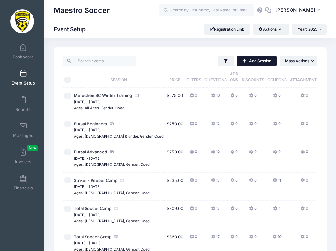
click at [258, 61] on link "Add Session" at bounding box center [257, 61] width 40 height 11
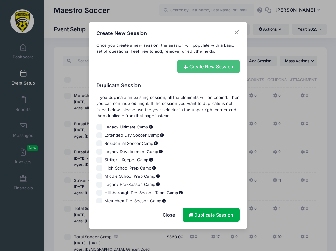
click at [207, 65] on link "Create New Session" at bounding box center [208, 67] width 62 height 14
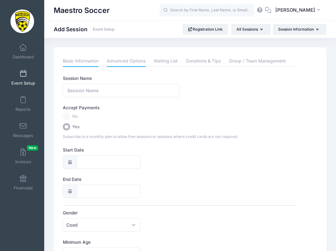
click at [126, 62] on link "Advanced Options" at bounding box center [126, 61] width 39 height 11
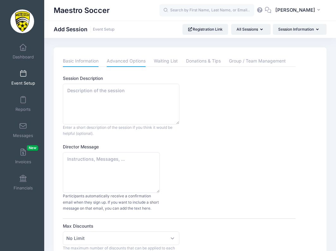
click at [85, 63] on link "Basic Information" at bounding box center [81, 61] width 36 height 11
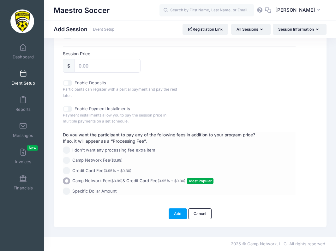
scroll to position [301, 0]
click at [68, 148] on input "I don't want any processing fee extra item" at bounding box center [66, 149] width 7 height 7
radio input "true"
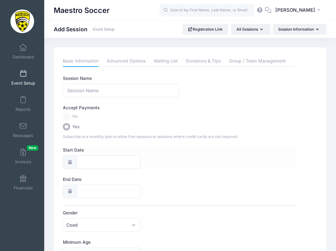
scroll to position [0, 0]
click at [135, 63] on link "Advanced Options" at bounding box center [126, 61] width 39 height 11
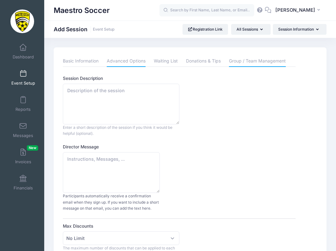
click at [242, 59] on link "Group / Team Management" at bounding box center [257, 61] width 57 height 11
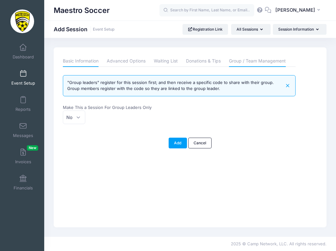
click at [92, 63] on link "Basic Information" at bounding box center [81, 61] width 36 height 11
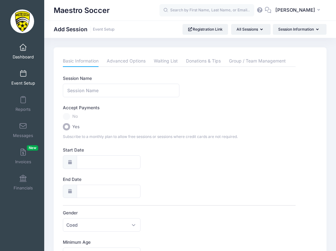
click at [24, 54] on span "Dashboard" at bounding box center [23, 56] width 21 height 5
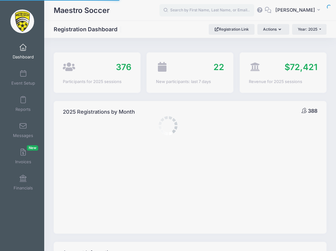
select select
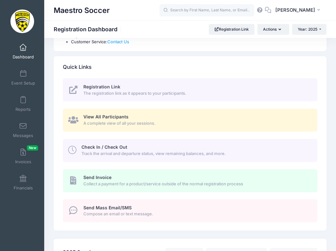
scroll to position [247, 0]
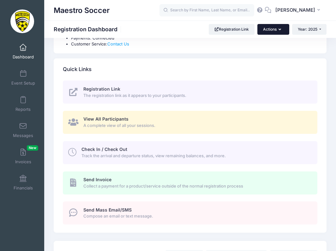
click at [281, 30] on button "Actions" at bounding box center [273, 29] width 32 height 11
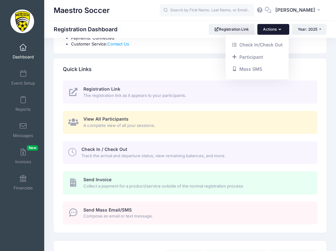
click at [144, 27] on div "Maestro Soccer Registration Dashboard Registration Link Actions Year: 2025 Year…" at bounding box center [190, 29] width 292 height 11
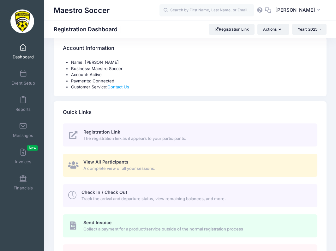
scroll to position [201, 0]
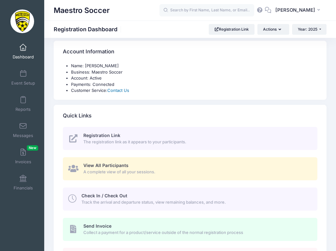
click at [116, 88] on link "Contact Us" at bounding box center [118, 90] width 22 height 5
click at [135, 95] on div "Name: Jim Buchanan Business: Maestro Soccer Account: Active Payments: Connected…" at bounding box center [190, 81] width 273 height 37
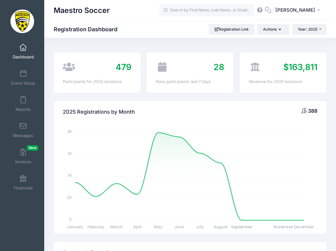
scroll to position [0, 0]
click at [22, 54] on span "Dashboard" at bounding box center [23, 56] width 21 height 5
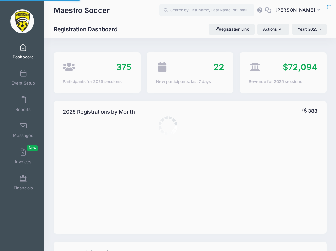
select select
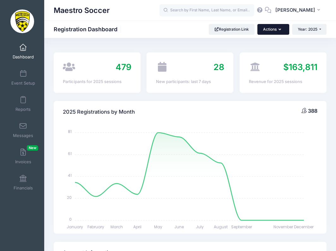
click at [265, 31] on button "Actions" at bounding box center [273, 29] width 32 height 11
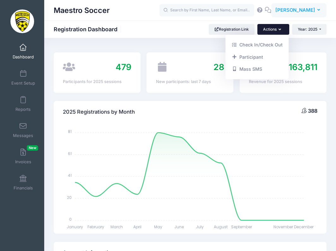
click at [318, 10] on icon "button" at bounding box center [319, 10] width 5 height 0
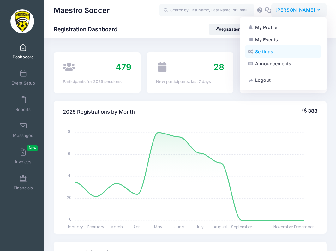
click at [273, 52] on link "Settings" at bounding box center [282, 52] width 77 height 12
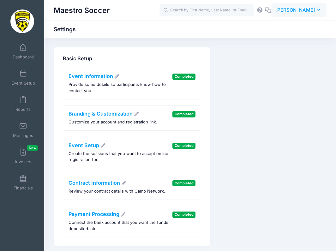
click at [306, 10] on span "[PERSON_NAME]" at bounding box center [295, 10] width 40 height 7
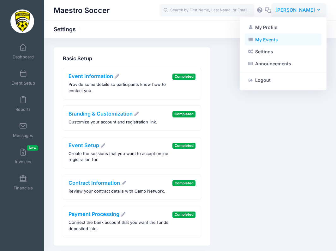
click at [272, 38] on link "My Events" at bounding box center [282, 39] width 77 height 12
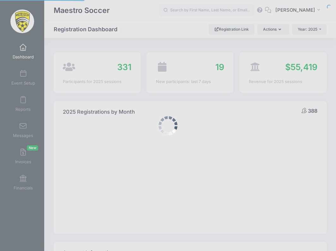
select select
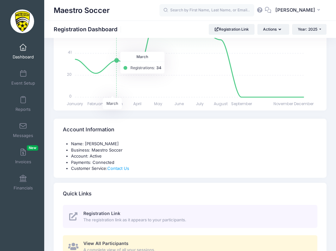
scroll to position [123, 0]
click at [119, 168] on link "Contact Us" at bounding box center [118, 168] width 22 height 5
click at [23, 77] on span at bounding box center [23, 73] width 0 height 7
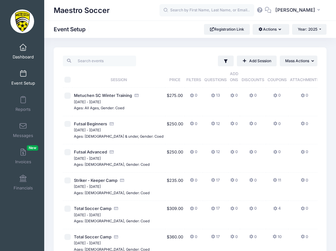
click at [21, 54] on span "Dashboard" at bounding box center [23, 56] width 21 height 5
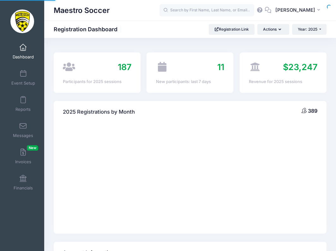
select select
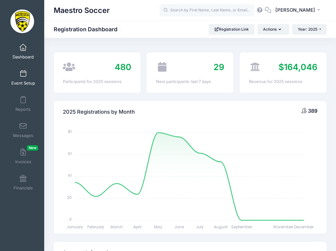
click at [27, 82] on span "Event Setup" at bounding box center [23, 82] width 24 height 5
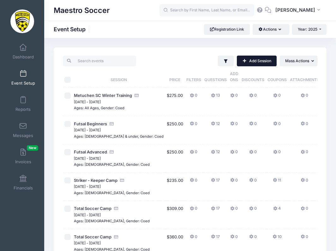
click at [248, 59] on link "Add Session" at bounding box center [257, 61] width 40 height 11
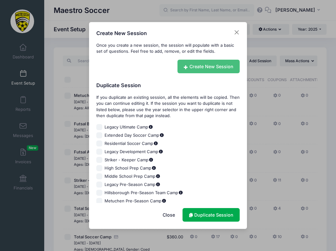
click at [196, 64] on link "Create New Session" at bounding box center [208, 67] width 62 height 14
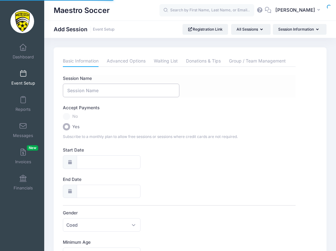
click at [128, 89] on input "Session Name" at bounding box center [121, 91] width 116 height 14
type input "F"
type input "M"
type input "Maestro Futsal Club Tryouts"
click at [166, 155] on div "Start Date" at bounding box center [179, 158] width 233 height 22
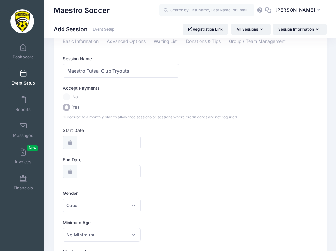
scroll to position [44, 0]
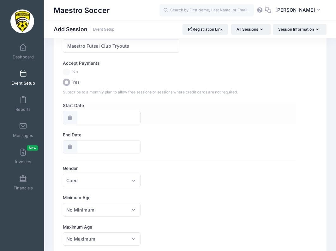
click at [71, 120] on icon at bounding box center [69, 117] width 5 height 4
click at [104, 116] on input "Start Date" at bounding box center [109, 118] width 64 height 14
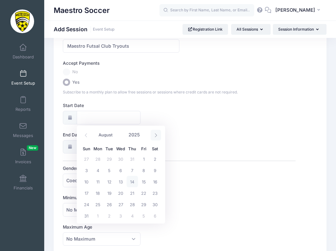
click at [154, 133] on icon at bounding box center [156, 135] width 4 height 4
select select "8"
click at [145, 182] on span "19" at bounding box center [143, 181] width 11 height 11
type input "[DATE]"
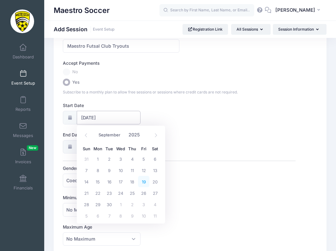
select select "8"
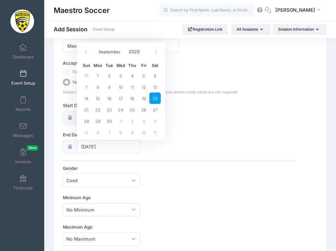
click at [193, 130] on div "Session Name Maestro Futsal Club Tryouts Accept Payments No Yes Subscribe to a …" at bounding box center [179, 240] width 233 height 419
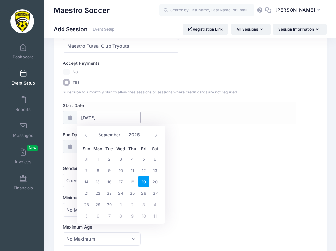
click at [85, 117] on input "[DATE]" at bounding box center [109, 118] width 64 height 14
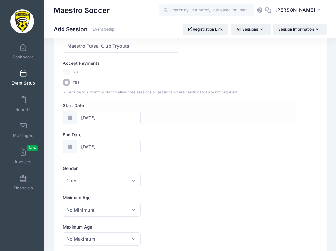
click at [179, 109] on label "Start Date" at bounding box center [121, 105] width 116 height 6
click at [140, 111] on input "[DATE]" at bounding box center [109, 118] width 64 height 14
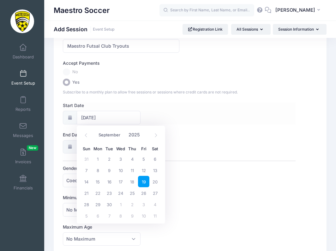
click at [228, 108] on div "Start Date 09/19/2025" at bounding box center [179, 113] width 233 height 22
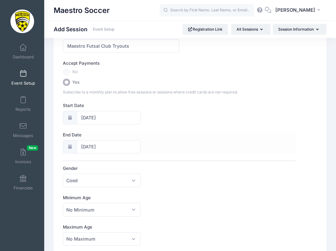
click at [74, 146] on div at bounding box center [70, 147] width 14 height 14
click at [87, 146] on input "09/20/2025" at bounding box center [109, 147] width 64 height 14
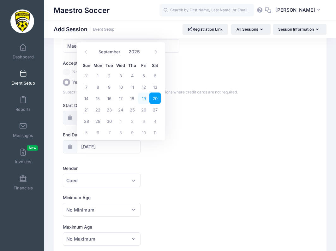
click at [144, 96] on span "19" at bounding box center [143, 97] width 11 height 11
type input "09/19/2025"
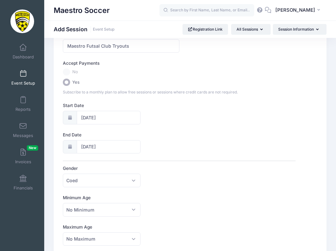
click at [176, 159] on div "Session Name Maestro Futsal Club Tryouts Accept Payments No Yes Subscribe to a …" at bounding box center [179, 240] width 233 height 419
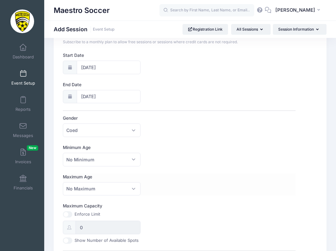
scroll to position [110, 0]
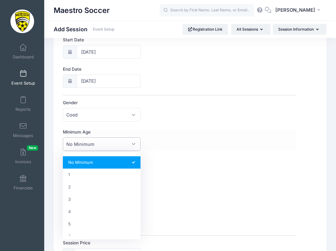
click at [121, 148] on span "No Minimum" at bounding box center [102, 144] width 78 height 14
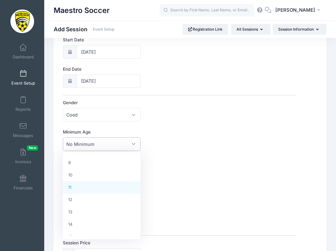
scroll to position [110, 0]
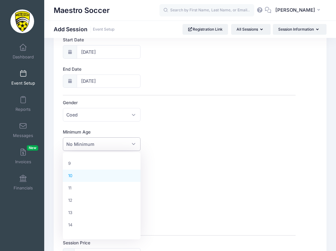
select select "10"
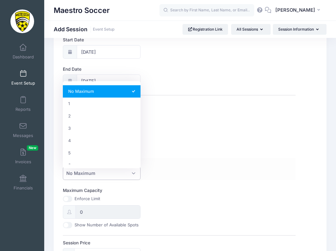
click at [100, 175] on span "No Maximum" at bounding box center [102, 174] width 78 height 14
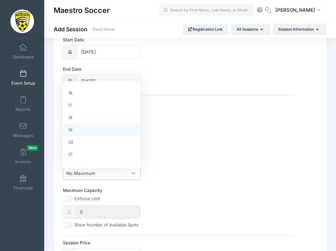
scroll to position [196, 0]
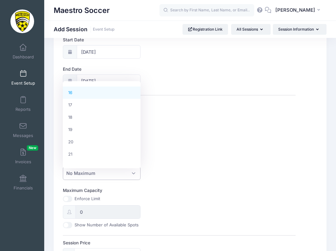
select select "16"
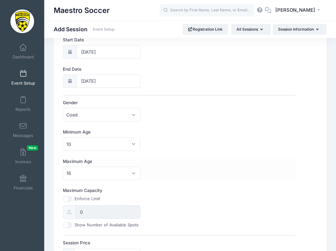
click at [172, 172] on div "Maximum Age No Maximum 1 2 3 4 5 6 7 8 9 10 11 12 13 14 15 16 17 18 19 20 21 22…" at bounding box center [179, 169] width 233 height 22
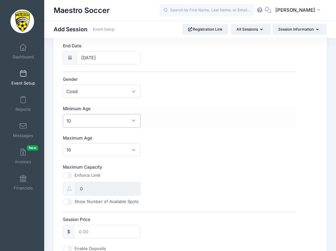
click at [119, 121] on span "10" at bounding box center [102, 121] width 78 height 14
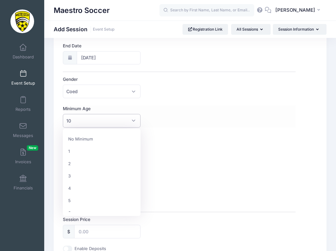
scroll to position [109, 0]
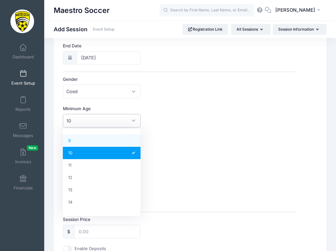
select select "9"
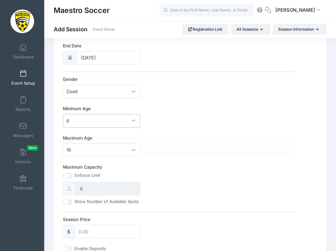
click at [174, 149] on div "Maximum Age No Maximum 1 2 3 4 5 6 7 8 9 10 11 12 13 14 15 16 17 18 19 20 21 22…" at bounding box center [179, 146] width 233 height 22
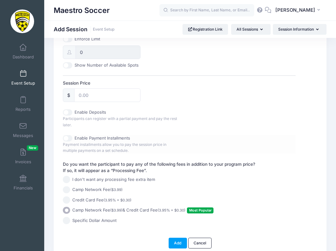
scroll to position [301, 0]
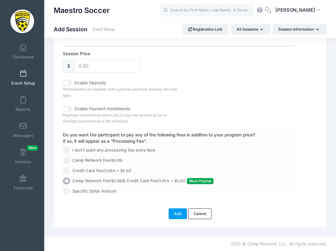
click at [106, 150] on span "I don't want any processing fee extra item" at bounding box center [113, 150] width 83 height 6
click at [70, 150] on input "I don't want any processing fee extra item" at bounding box center [66, 149] width 7 height 7
radio input "true"
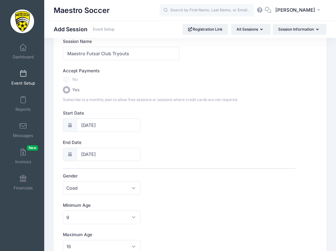
scroll to position [0, 0]
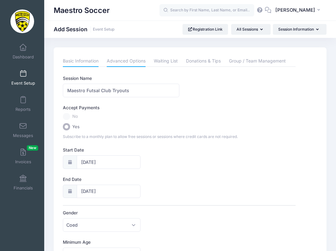
click at [132, 66] on link "Advanced Options" at bounding box center [126, 61] width 39 height 11
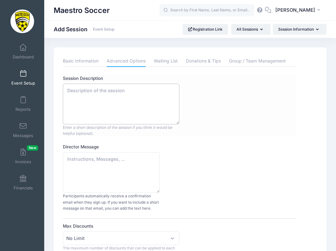
click at [134, 99] on textarea "Session Description" at bounding box center [121, 104] width 116 height 41
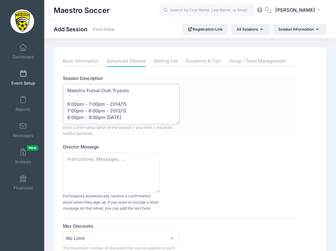
scroll to position [10, 0]
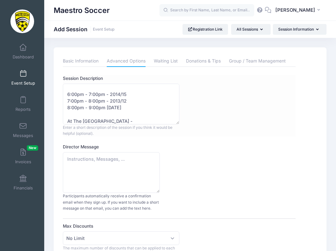
click at [211, 130] on div "Session Description Maestro Futsal Club Tryouts 6:00pm - 7:00pm - 2014/15 7:00p…" at bounding box center [179, 106] width 233 height 62
click at [169, 121] on textarea "Maestro Futsal Club Tryouts 6:00pm - 7:00pm - 2014/15 7:00pm - 8:00pm - 2013/12…" at bounding box center [121, 104] width 116 height 41
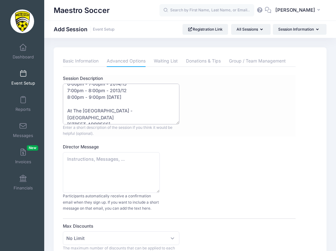
scroll to position [20, 0]
type textarea "Maestro Futsal Club Tryouts 6:00pm - 7:00pm - 2014/15 7:00pm - 8:00pm - 2013/12…"
click at [177, 160] on div "Director Message Participants automatically receive a confirmation email when t…" at bounding box center [179, 178] width 233 height 68
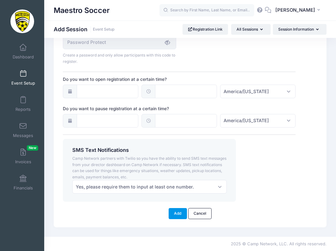
scroll to position [504, 0]
click at [178, 214] on button "Add" at bounding box center [177, 213] width 18 height 11
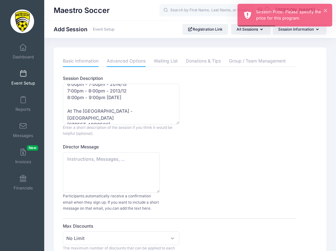
scroll to position [0, 0]
click at [86, 57] on link "Basic Information" at bounding box center [81, 61] width 36 height 11
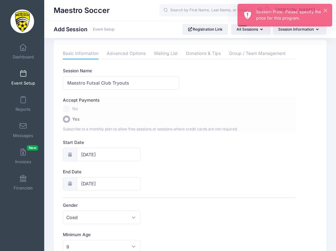
scroll to position [8, 0]
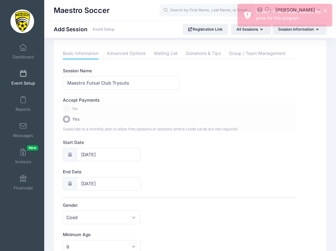
click at [67, 110] on label "No" at bounding box center [179, 108] width 233 height 7
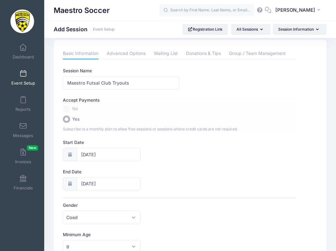
click at [67, 107] on label "No" at bounding box center [179, 108] width 233 height 7
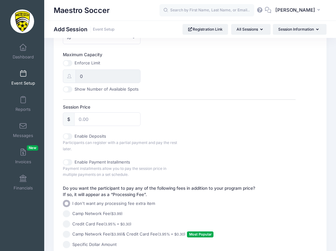
scroll to position [249, 0]
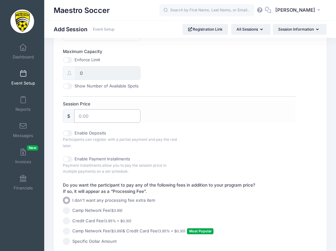
click at [93, 121] on input "Session Price" at bounding box center [107, 116] width 66 height 14
click at [156, 154] on div "Session Name Maestro Futsal Club Tryouts Accept Payments No Yes Subscribe to a …" at bounding box center [179, 35] width 233 height 419
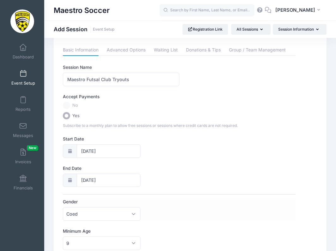
scroll to position [9, 0]
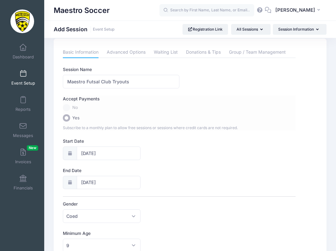
click at [69, 108] on label "No" at bounding box center [179, 107] width 233 height 7
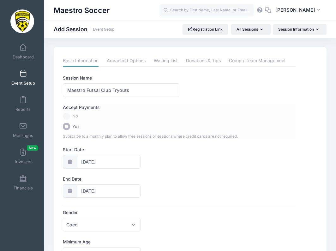
scroll to position [0, 0]
click at [248, 64] on link "Group / Team Management" at bounding box center [257, 61] width 57 height 11
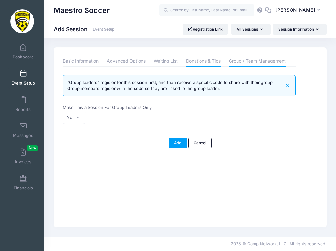
click at [213, 60] on link "Donations & Tips" at bounding box center [203, 61] width 35 height 11
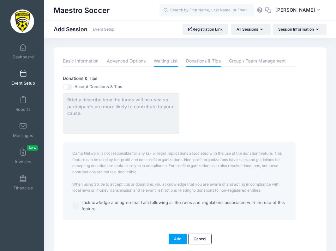
click at [175, 60] on link "Waiting List" at bounding box center [166, 61] width 24 height 11
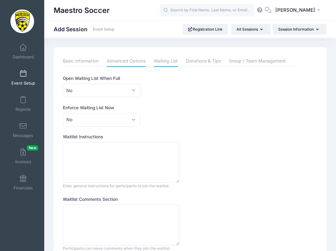
click at [130, 61] on link "Advanced Options" at bounding box center [126, 61] width 39 height 11
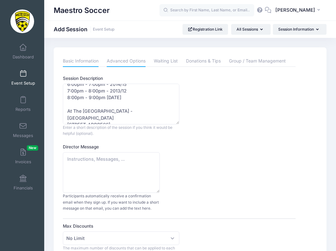
click at [93, 62] on link "Basic Information" at bounding box center [81, 61] width 36 height 11
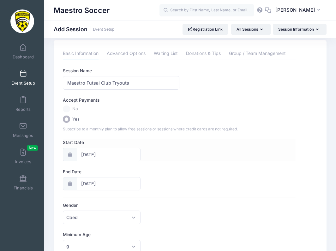
scroll to position [8, 0]
click at [67, 110] on label "No" at bounding box center [179, 108] width 233 height 7
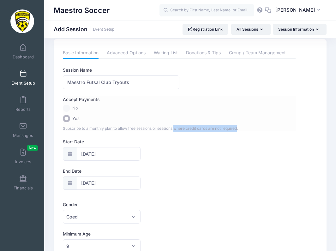
drag, startPoint x: 238, startPoint y: 129, endPoint x: 176, endPoint y: 128, distance: 61.8
click at [176, 128] on span "Subscribe to a monthly plan to allow free sessions or sessions where credit car…" at bounding box center [150, 128] width 175 height 5
click at [182, 139] on div "Start Date 09/19/2025" at bounding box center [179, 149] width 233 height 22
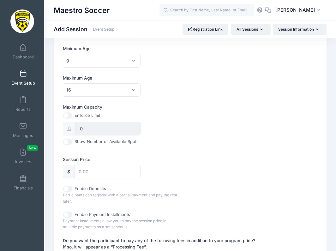
scroll to position [197, 0]
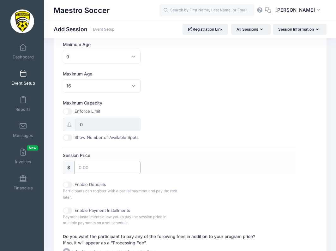
click at [95, 169] on input "Session Price" at bounding box center [107, 168] width 66 height 14
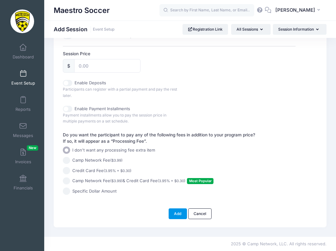
click at [178, 210] on button "Add" at bounding box center [177, 213] width 18 height 11
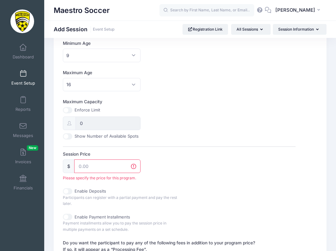
scroll to position [199, 0]
click at [109, 168] on input "Session Price" at bounding box center [107, 166] width 66 height 14
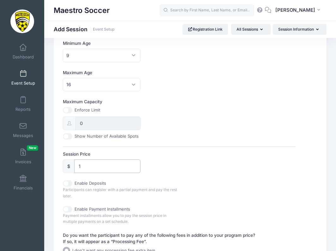
type input "1"
click at [144, 176] on div "Session Name Maestro Futsal Club Tryouts Accept Payments No Yes Subscribe to a …" at bounding box center [179, 85] width 233 height 419
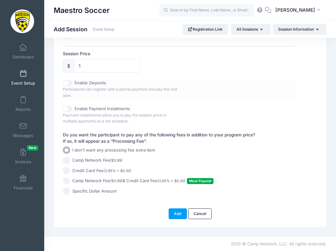
scroll to position [301, 0]
click at [176, 212] on button "Add" at bounding box center [177, 213] width 18 height 11
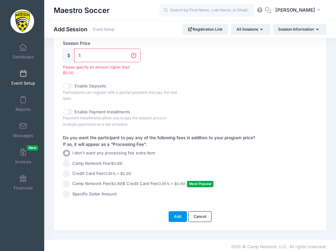
scroll to position [314, 0]
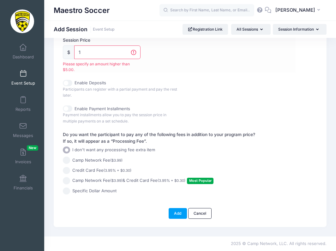
click at [101, 54] on input "1" at bounding box center [107, 52] width 66 height 14
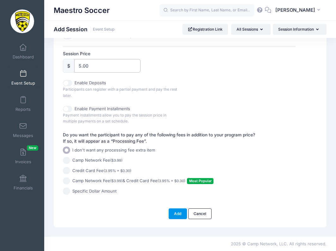
type input "5.00"
click at [173, 209] on button "Add" at bounding box center [177, 213] width 18 height 11
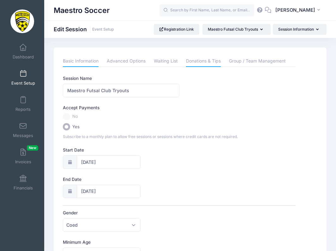
click at [211, 63] on link "Donations & Tips" at bounding box center [203, 61] width 35 height 11
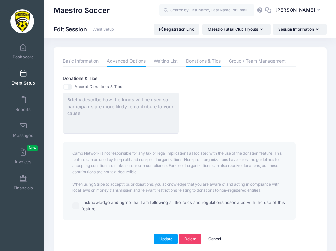
click at [139, 59] on link "Advanced Options" at bounding box center [126, 61] width 39 height 11
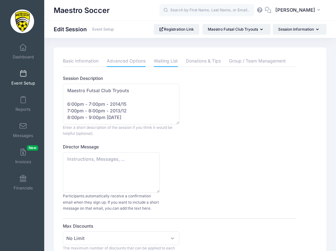
click at [168, 64] on link "Waiting List" at bounding box center [166, 61] width 24 height 11
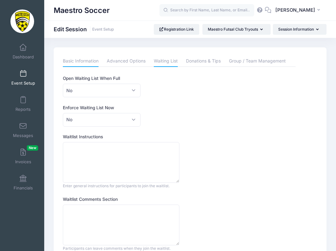
click at [88, 61] on link "Basic Information" at bounding box center [81, 61] width 36 height 11
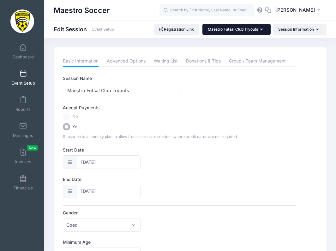
click at [257, 32] on button "Maestro Futsal Club Tryouts" at bounding box center [236, 29] width 68 height 11
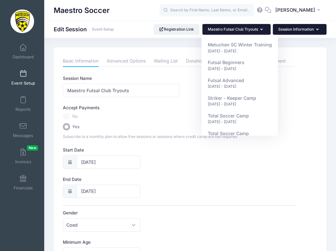
click at [286, 30] on button "Session Information" at bounding box center [300, 29] width 54 height 11
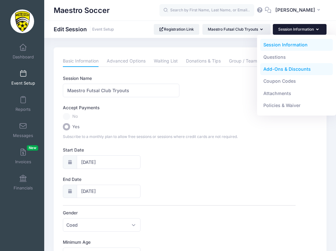
click at [281, 71] on link "Add-Ons & Discounts" at bounding box center [296, 69] width 73 height 12
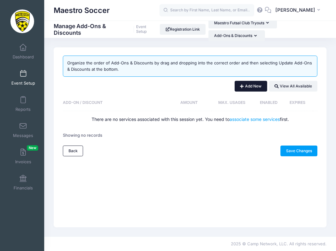
click at [242, 91] on button "Add New" at bounding box center [250, 86] width 32 height 11
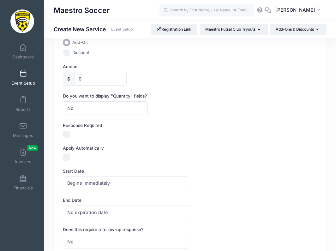
scroll to position [83, 0]
click at [66, 161] on input "Apply Automatically" at bounding box center [66, 157] width 7 height 7
checkbox input "true"
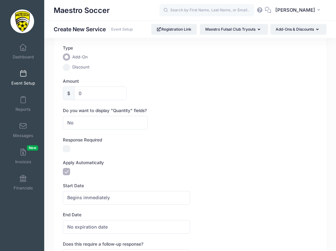
scroll to position [68, 0]
click at [85, 94] on input "0" at bounding box center [100, 94] width 52 height 14
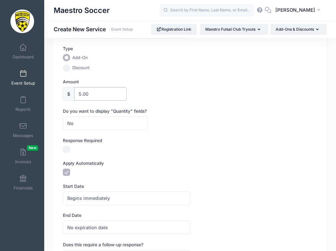
type input "5.00"
click at [192, 161] on form "Display Text Description Type Add-On Discount Amount $ 5.00 Do you want to disp…" at bounding box center [190, 179] width 254 height 385
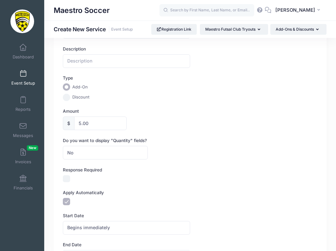
click at [67, 98] on input "Discount" at bounding box center [66, 97] width 7 height 7
radio input "true"
click at [120, 64] on input "text" at bounding box center [126, 61] width 127 height 14
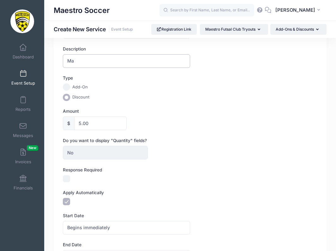
type input "M"
click at [67, 62] on input "Tryouts" at bounding box center [126, 61] width 127 height 14
type input "Maestro Futsal Club Tryouts"
click at [200, 134] on form "Display Text Description Maestro Futsal Club Tryouts Type Add-On Discount Amoun…" at bounding box center [190, 208] width 254 height 385
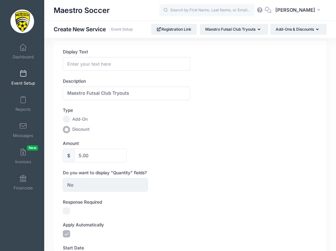
scroll to position [6, 0]
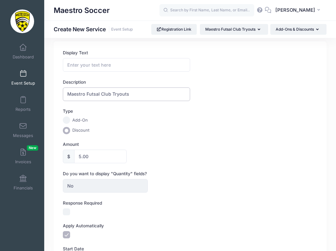
drag, startPoint x: 128, startPoint y: 96, endPoint x: 49, endPoint y: 88, distance: 79.3
click at [49, 88] on div "Display Text Description Maestro Futsal Club Tryouts Type Add-On Discount Amoun…" at bounding box center [190, 241] width 292 height 401
click at [83, 67] on input "Display Text" at bounding box center [126, 65] width 127 height 14
click at [112, 65] on input "Maestro Futsal Club tryouts" at bounding box center [126, 65] width 127 height 14
type input "Maestro Futsal Club Tryouts"
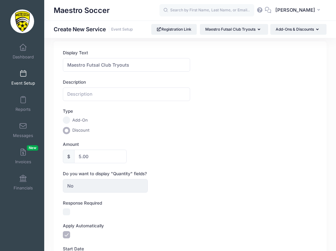
click at [220, 137] on form "Display Text Maestro Futsal Club Tryouts Description Type Add-On Discount Amoun…" at bounding box center [190, 242] width 254 height 385
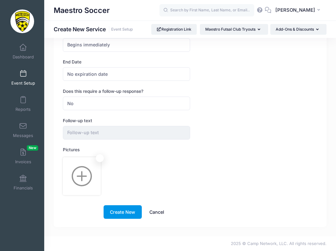
scroll to position [225, 0]
click at [129, 211] on button "Create New" at bounding box center [122, 212] width 38 height 14
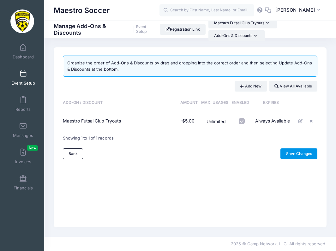
click at [286, 154] on link "Save Changes" at bounding box center [298, 153] width 37 height 11
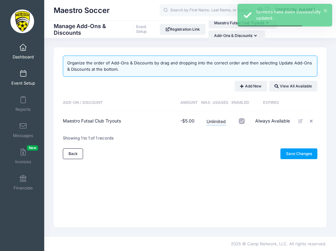
click at [21, 54] on span "Dashboard" at bounding box center [23, 56] width 21 height 5
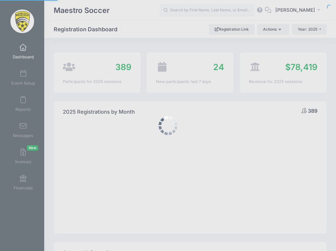
select select
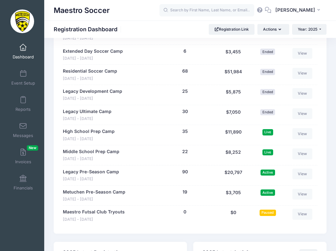
scroll to position [620, 0]
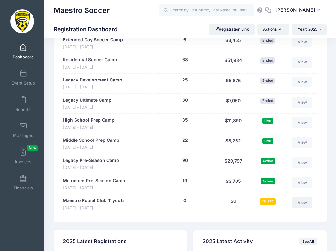
click at [296, 200] on link "View" at bounding box center [302, 202] width 20 height 11
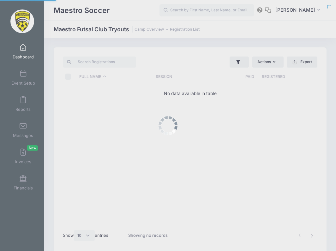
select select "10"
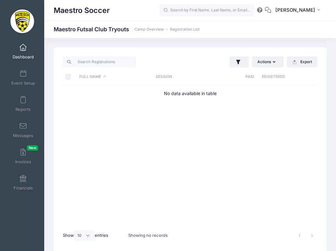
click at [28, 54] on span "Dashboard" at bounding box center [23, 56] width 21 height 5
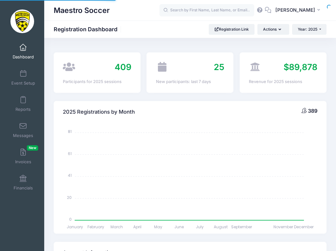
select select
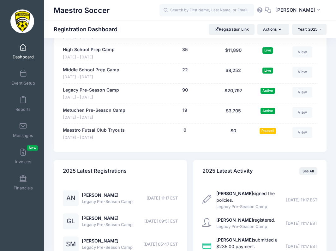
scroll to position [688, 0]
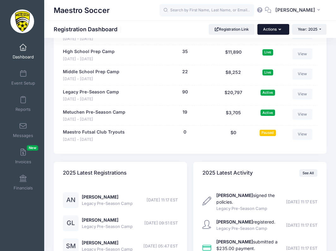
click at [277, 30] on button "Actions" at bounding box center [273, 29] width 32 height 11
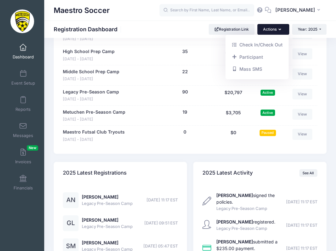
click at [277, 30] on button "Actions" at bounding box center [273, 29] width 32 height 11
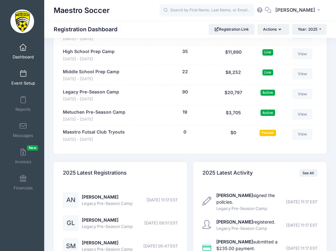
click at [23, 74] on span at bounding box center [23, 73] width 0 height 7
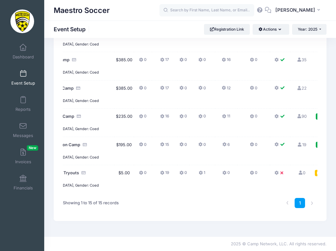
scroll to position [0, 50]
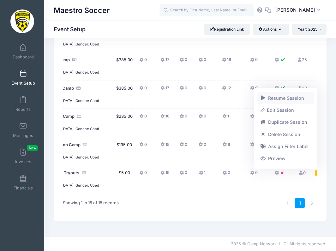
click at [286, 101] on link "Resume Session" at bounding box center [285, 98] width 57 height 12
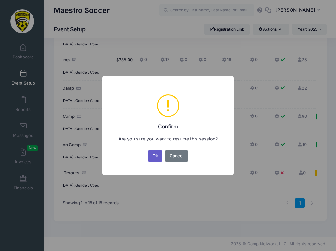
click at [160, 156] on button "Ok" at bounding box center [155, 155] width 15 height 11
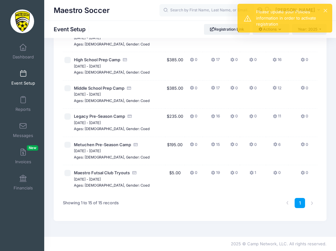
scroll to position [0, 0]
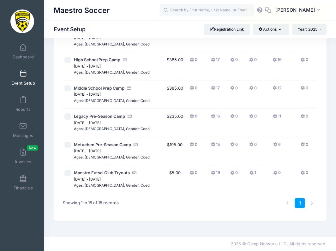
click at [325, 173] on icon at bounding box center [327, 173] width 5 height 0
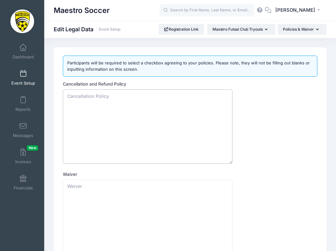
click at [180, 120] on textarea "Cancellation and Refund Policy" at bounding box center [147, 126] width 169 height 74
click at [264, 137] on div "Cancellation and Refund Policy" at bounding box center [190, 122] width 254 height 83
click at [23, 77] on span at bounding box center [23, 73] width 0 height 7
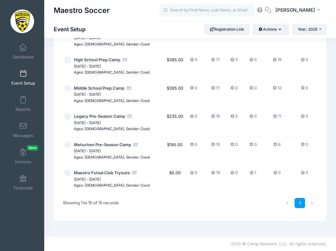
scroll to position [378, 0]
click at [325, 116] on icon at bounding box center [327, 116] width 5 height 0
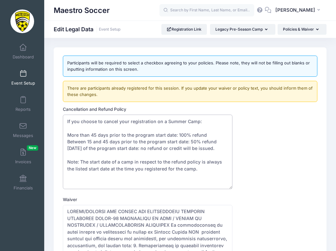
drag, startPoint x: 66, startPoint y: 127, endPoint x: 221, endPoint y: 187, distance: 166.5
click at [221, 187] on textarea "If you choose to cancel your registration on a Summer Camp: More than 45 days p…" at bounding box center [147, 152] width 169 height 74
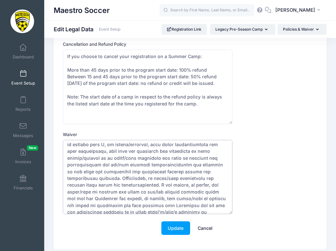
scroll to position [76, 0]
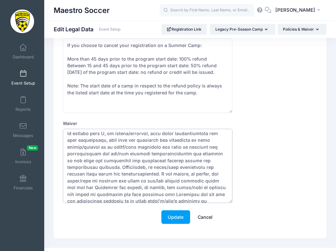
drag, startPoint x: 68, startPoint y: 215, endPoint x: 196, endPoint y: 202, distance: 128.8
click at [196, 202] on textarea "Waiver" at bounding box center [147, 166] width 169 height 74
click at [209, 222] on link "Cancel" at bounding box center [205, 217] width 28 height 14
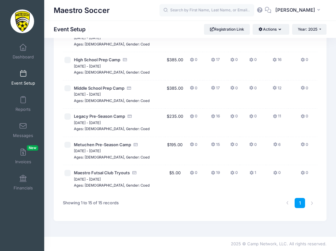
scroll to position [378, 0]
click at [325, 173] on icon at bounding box center [327, 173] width 5 height 0
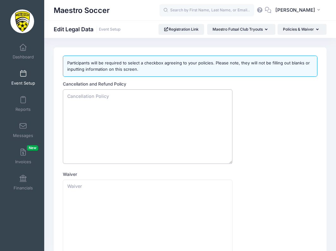
click at [130, 125] on textarea "Cancellation and Refund Policy" at bounding box center [147, 126] width 169 height 74
paste textarea "If you choose to cancel your registration on a Summer Camp: More than 45 days p…"
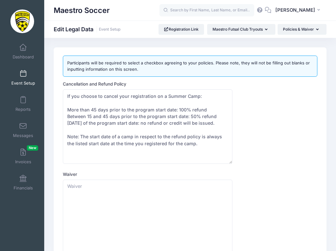
type textarea "If you choose to cancel your registration on a Summer Camp: More than 45 days p…"
click at [174, 225] on textarea "Waiver" at bounding box center [147, 217] width 169 height 74
paste textarea "WAIVER/RELEASE FOR INJURY AND COMMUNICABLE DISEASES INCLUDING COVID-19 ASSUMPTI…"
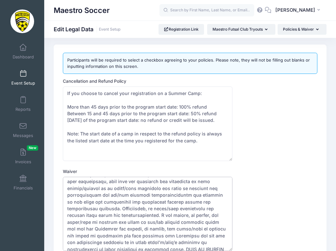
scroll to position [3, 0]
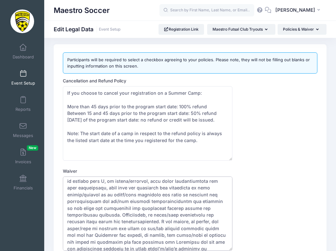
type textarea "WAIVER/RELEASE FOR INJURY AND COMMUNICABLE DISEASES INCLUDING COVID-19 ASSUMPTI…"
click at [163, 98] on textarea "If you choose to cancel your registration on a Summer Camp: More than 45 days p…" at bounding box center [147, 123] width 169 height 74
drag, startPoint x: 194, startPoint y: 99, endPoint x: 155, endPoint y: 97, distance: 39.5
click at [155, 97] on textarea "If you choose to cancel your registration on a Summer Camp: More than 45 days p…" at bounding box center [147, 123] width 169 height 74
drag, startPoint x: 194, startPoint y: 151, endPoint x: 69, endPoint y: 99, distance: 135.3
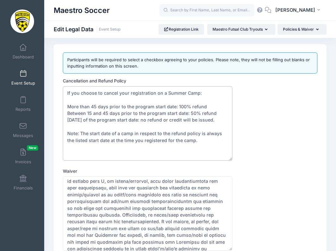
click at [69, 99] on textarea "If you choose to cancel your registration on a Summer Camp: More than 45 days p…" at bounding box center [147, 123] width 169 height 74
type textarea "I"
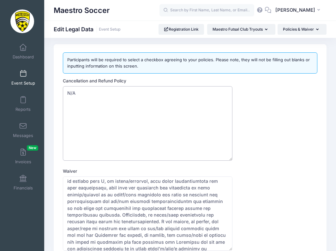
type textarea "N/A"
click at [263, 170] on form "Cancellation and Refund Policy N/A Waiver Update Cancel" at bounding box center [190, 178] width 254 height 200
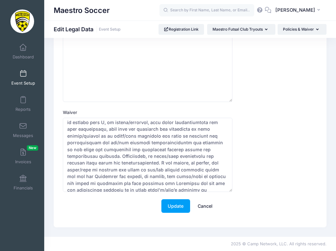
scroll to position [66, 0]
click at [179, 203] on button "Update" at bounding box center [175, 206] width 29 height 14
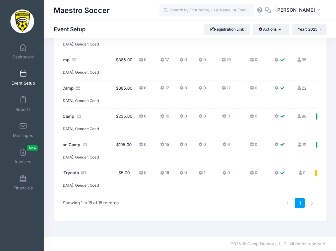
scroll to position [0, 50]
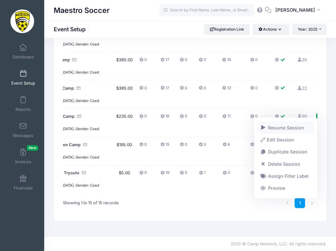
click at [290, 132] on link "Resume Session" at bounding box center [285, 127] width 57 height 12
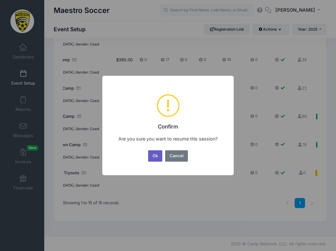
click at [156, 157] on button "Ok" at bounding box center [155, 155] width 15 height 11
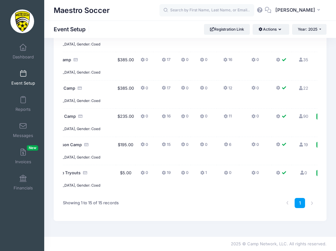
scroll to position [0, 49]
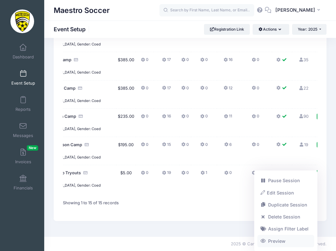
click at [271, 236] on link "Preview" at bounding box center [285, 241] width 57 height 12
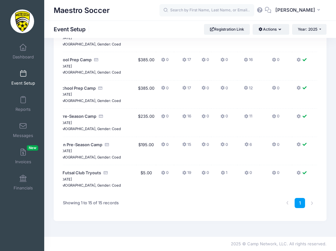
scroll to position [378, 0]
click at [182, 173] on icon at bounding box center [184, 173] width 5 height 0
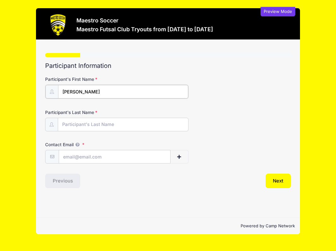
type input "[PERSON_NAME]"
click at [97, 156] on input "Contact Email" at bounding box center [114, 157] width 111 height 14
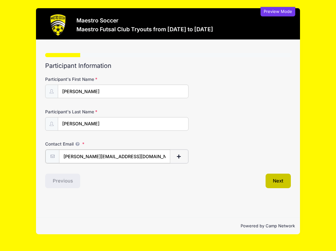
type input "jim@maestrosoccer.com"
click at [284, 181] on button "Next" at bounding box center [278, 180] width 26 height 15
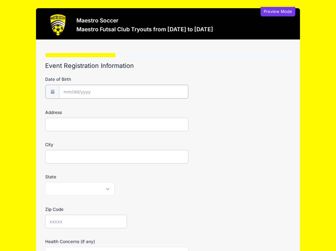
click at [92, 93] on input "Date of Birth" at bounding box center [123, 92] width 129 height 14
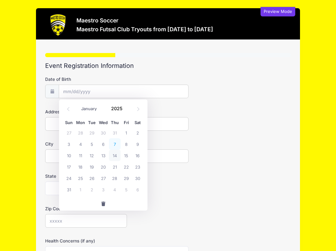
click at [111, 148] on span "7" at bounding box center [114, 143] width 11 height 11
type input "08/07/2025"
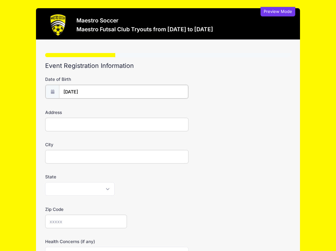
click at [91, 92] on input "08/07/2025" at bounding box center [123, 92] width 129 height 14
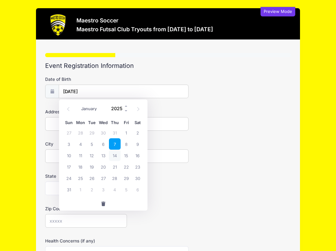
click at [121, 109] on input "2025" at bounding box center [118, 108] width 21 height 9
click at [127, 111] on span at bounding box center [126, 111] width 4 height 5
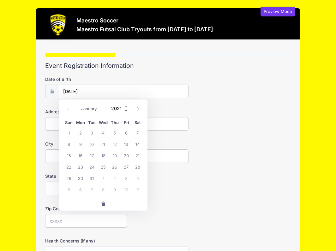
click at [127, 111] on span at bounding box center [126, 111] width 4 height 5
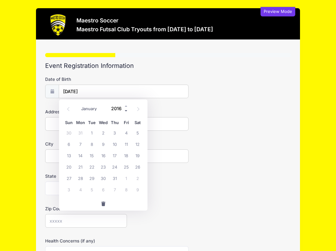
click at [127, 111] on span at bounding box center [126, 111] width 4 height 5
type input "2014"
click at [115, 141] on span "7" at bounding box center [114, 143] width 11 height 11
type input "08/07/2014"
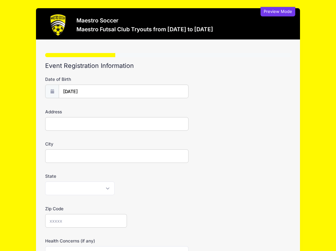
click at [82, 121] on input "Address" at bounding box center [116, 124] width 143 height 14
type input "dd"
click at [77, 156] on input "City" at bounding box center [116, 156] width 143 height 14
type input "ddd"
select select "AL"
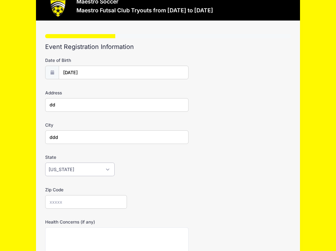
scroll to position [29, 0]
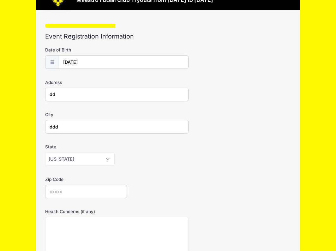
click at [86, 187] on input "Zip Code" at bounding box center [86, 192] width 82 height 14
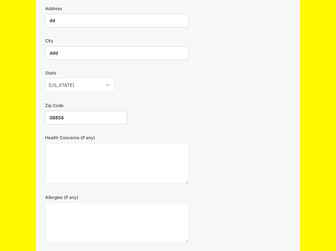
scroll to position [142, 0]
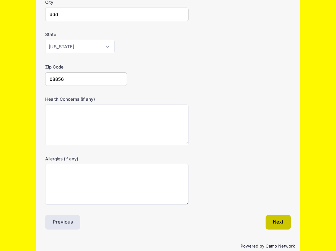
type input "08856"
click at [281, 215] on button "Next" at bounding box center [278, 222] width 26 height 15
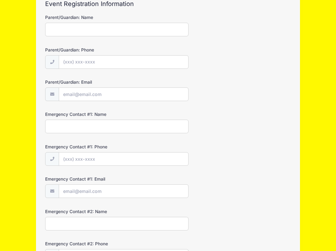
scroll to position [0, 0]
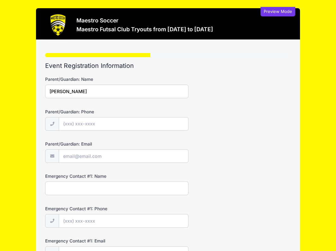
type input "Jim"
click at [120, 122] on input "Parent/Guardian: Phone" at bounding box center [123, 124] width 129 height 14
type input "h"
type input "(888) 888-8888"
click at [111, 156] on input "Parent/Guardian: Email" at bounding box center [123, 157] width 129 height 14
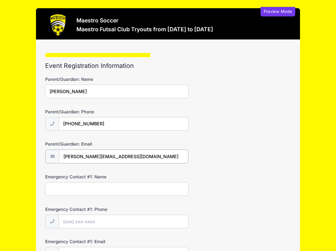
type input "jim@maestrosccer.com"
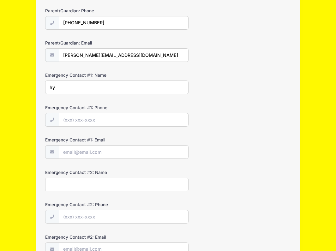
scroll to position [134, 0]
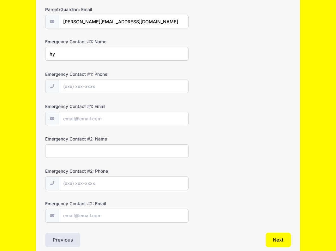
type input "hy"
click at [85, 86] on input "Emergency Contact #1: Phone" at bounding box center [123, 87] width 129 height 14
type input "j"
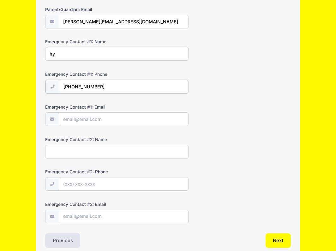
type input "(999) 999-9999"
click at [76, 119] on input "Emergency Contact #1: Email" at bounding box center [123, 119] width 129 height 14
type input "jim@maestrosoccer.com"
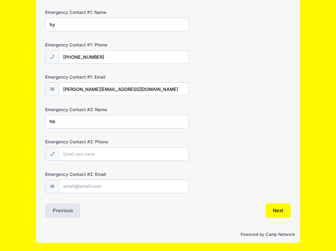
scroll to position [165, 0]
type input "hb"
click at [274, 209] on button "Next" at bounding box center [278, 210] width 26 height 15
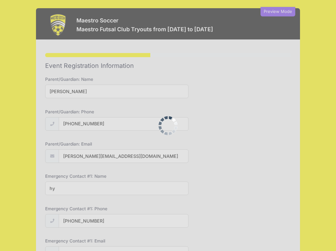
scroll to position [0, 0]
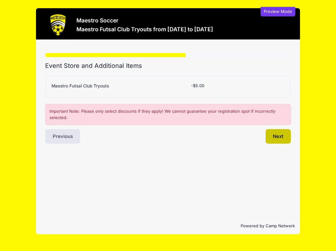
click at [274, 136] on button "Next" at bounding box center [278, 136] width 26 height 15
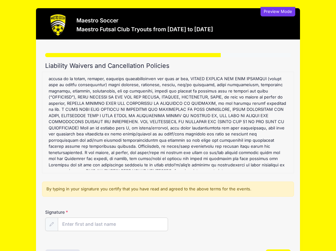
scroll to position [91, 0]
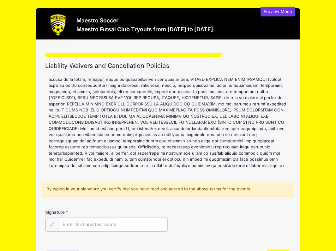
click at [103, 229] on input "Signature" at bounding box center [112, 225] width 109 height 14
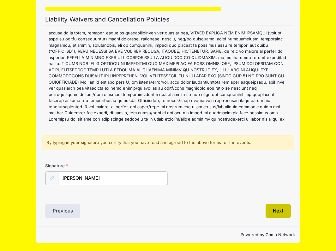
type input "Jim"
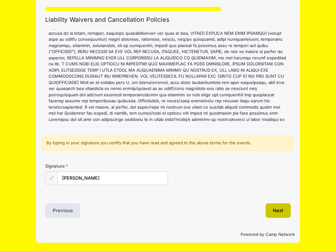
click at [274, 206] on button "Next" at bounding box center [278, 210] width 26 height 15
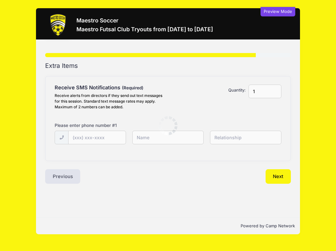
scroll to position [0, 0]
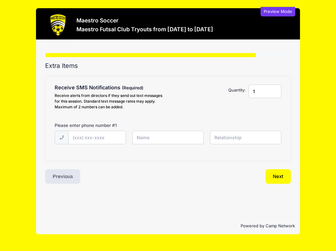
click at [275, 93] on input "1" at bounding box center [264, 92] width 32 height 14
click at [264, 110] on div "1" at bounding box center [264, 98] width 39 height 27
click at [274, 177] on button "Next" at bounding box center [278, 176] width 26 height 15
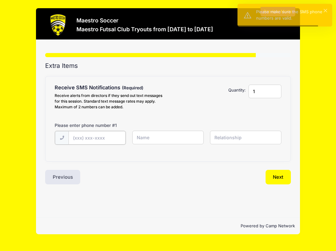
click at [0, 0] on input "text" at bounding box center [0, 0] width 0 height 0
type input "(888) 888-8888"
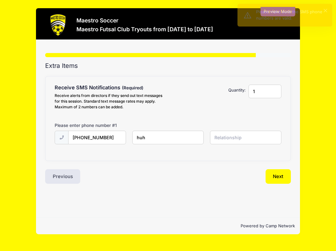
type input "huh"
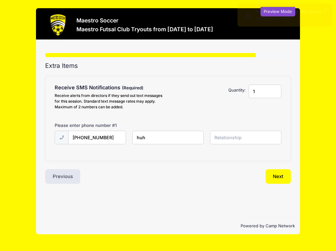
click at [0, 0] on input "text" at bounding box center [0, 0] width 0 height 0
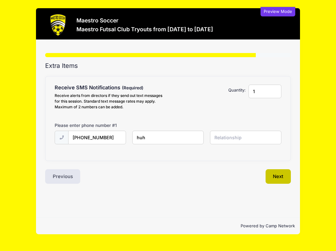
click at [273, 173] on button "Next" at bounding box center [278, 176] width 26 height 15
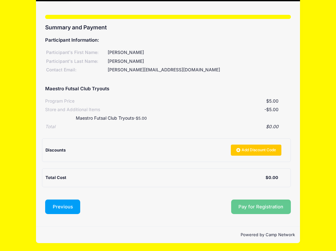
scroll to position [38, 0]
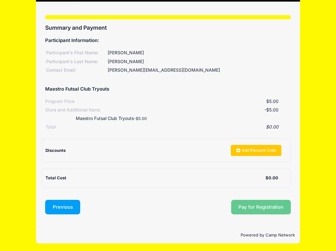
click at [65, 205] on button "Previous" at bounding box center [62, 207] width 35 height 15
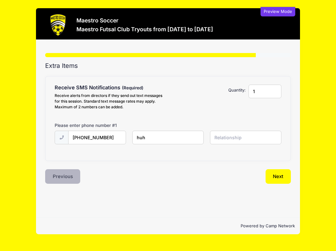
click at [66, 181] on button "Previous" at bounding box center [62, 176] width 35 height 15
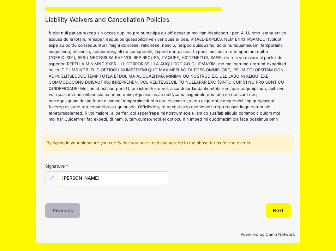
scroll to position [46, 0]
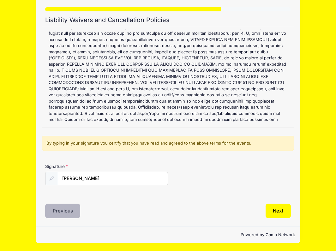
click at [56, 213] on button "Previous" at bounding box center [62, 210] width 35 height 15
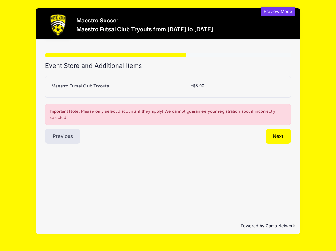
scroll to position [0, 0]
click at [274, 136] on button "Next" at bounding box center [278, 136] width 26 height 15
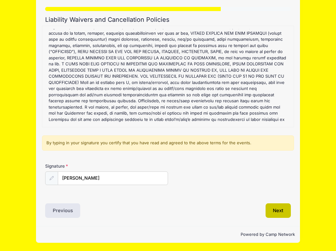
scroll to position [46, 0]
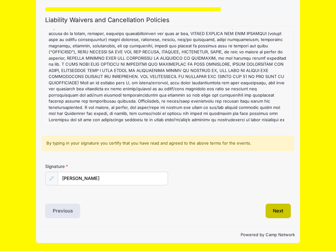
click at [277, 213] on button "Next" at bounding box center [278, 210] width 26 height 15
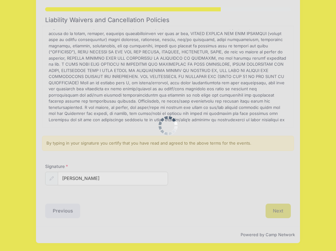
scroll to position [0, 0]
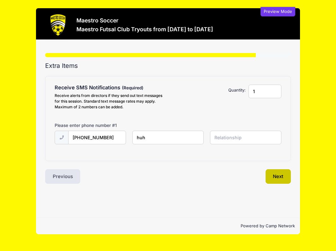
click at [283, 174] on button "Next" at bounding box center [278, 176] width 26 height 15
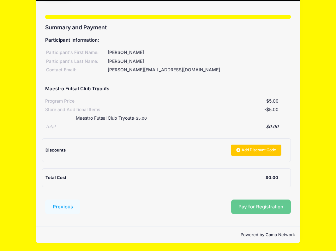
scroll to position [38, 0]
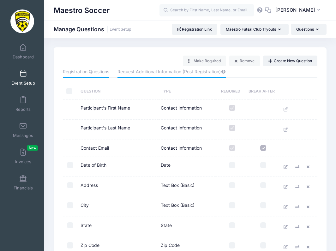
click at [142, 76] on link "Request Additional Information (Post Registration)" at bounding box center [171, 71] width 108 height 11
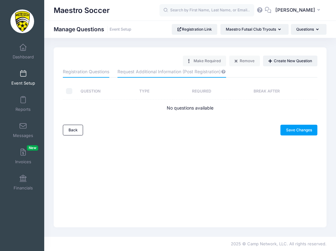
click at [107, 71] on link "Registration Questions" at bounding box center [86, 71] width 46 height 11
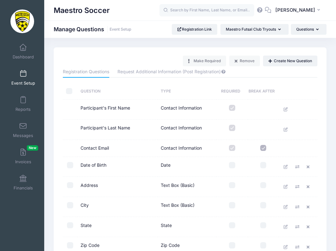
click at [23, 72] on span at bounding box center [23, 73] width 0 height 7
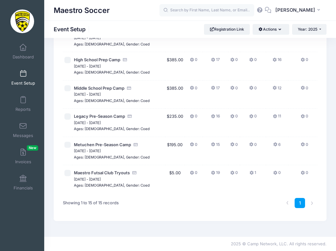
scroll to position [378, 0]
